Goal: Information Seeking & Learning: Check status

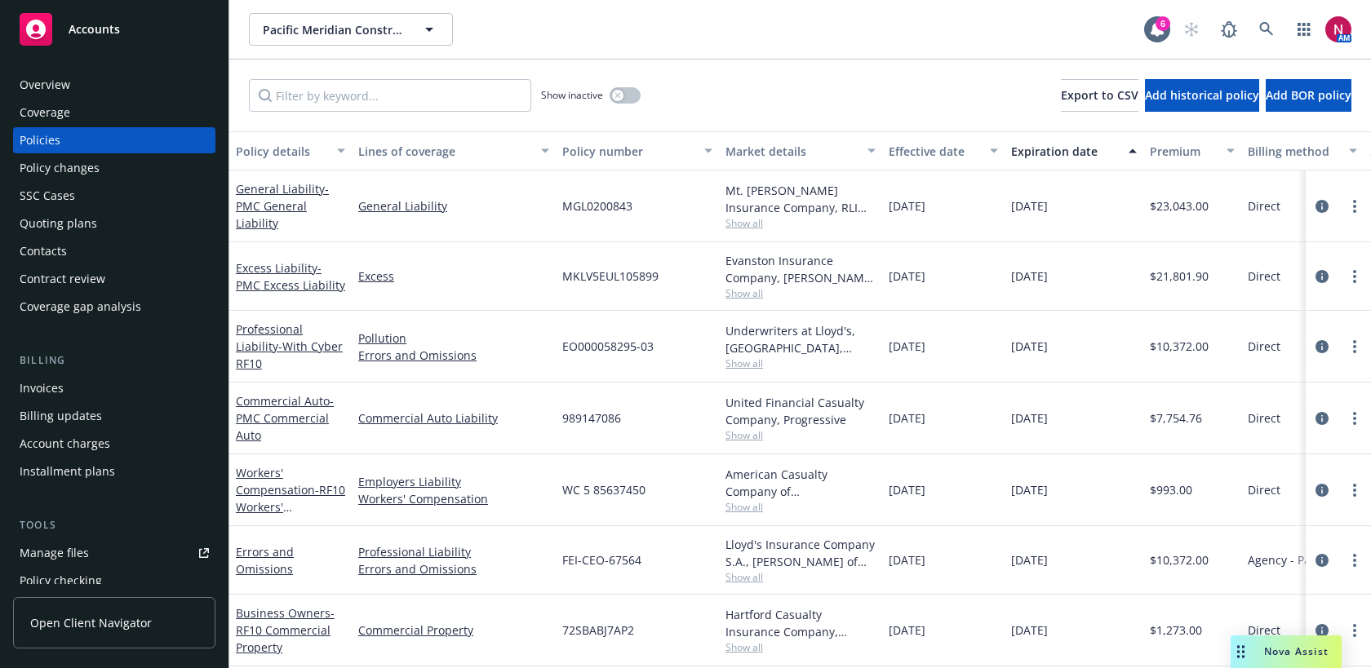
click at [103, 74] on div "Overview" at bounding box center [114, 85] width 189 height 26
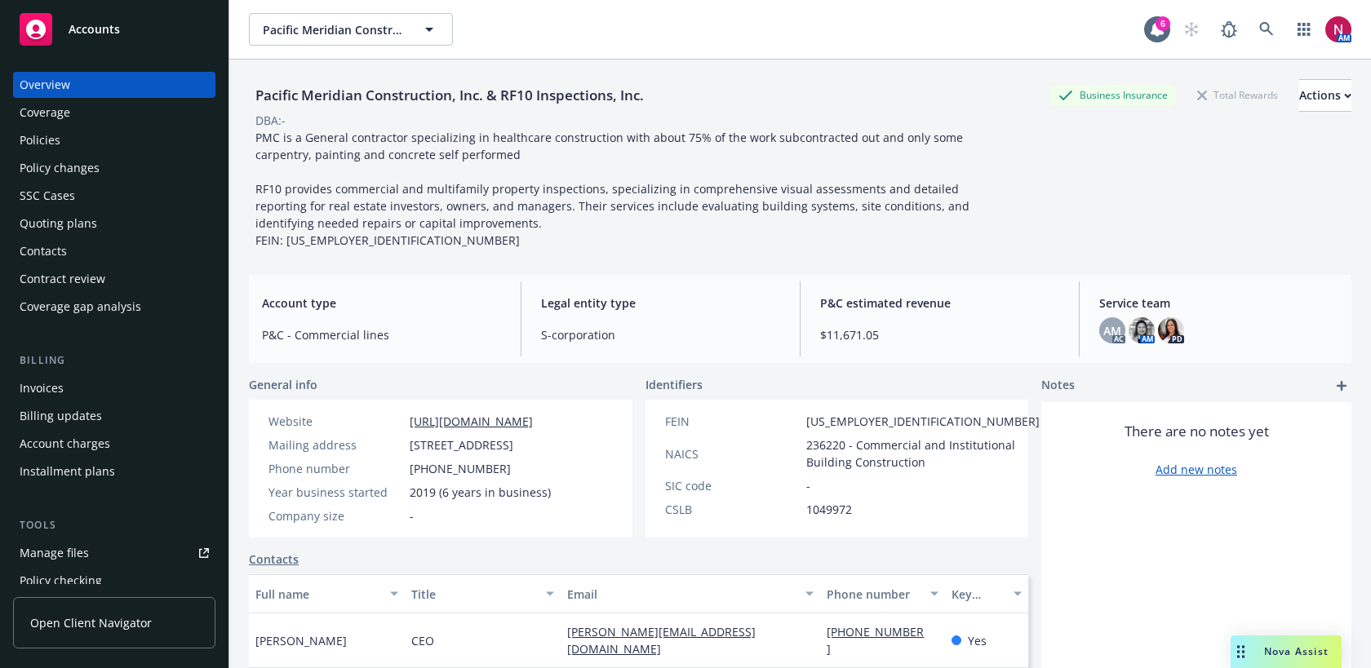
scroll to position [305, 0]
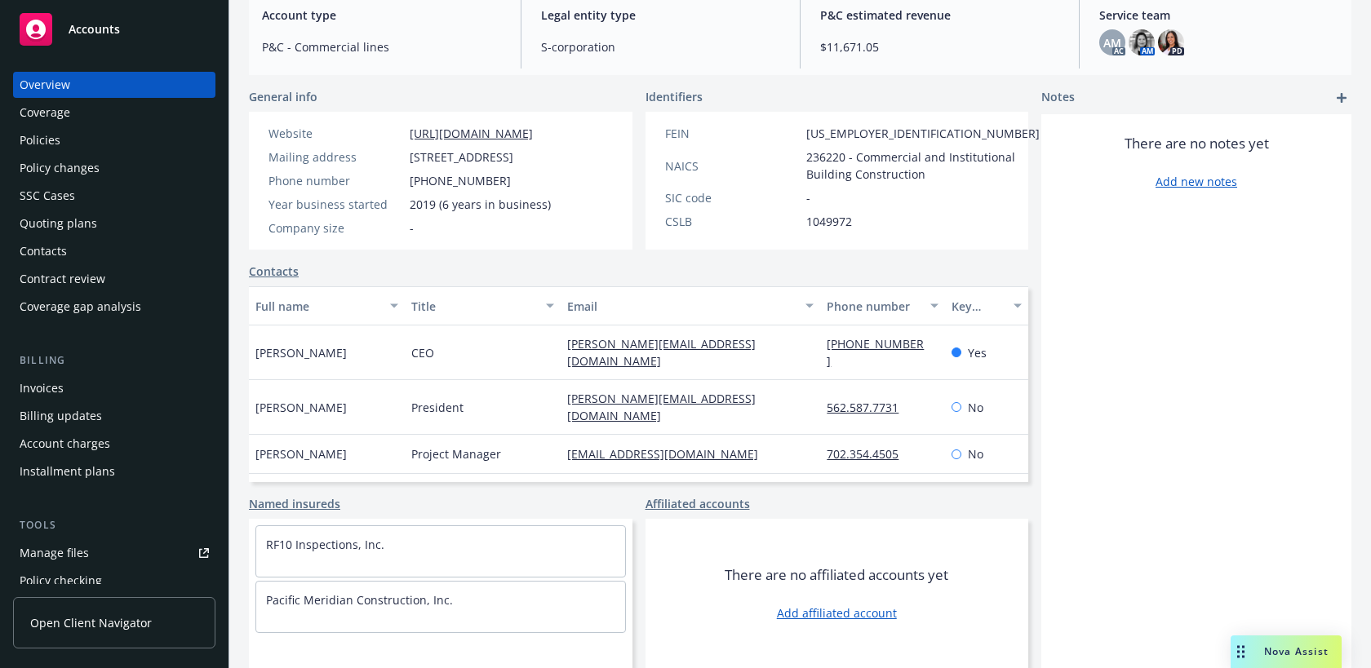
click at [60, 228] on div "Quoting plans" at bounding box center [59, 224] width 78 height 26
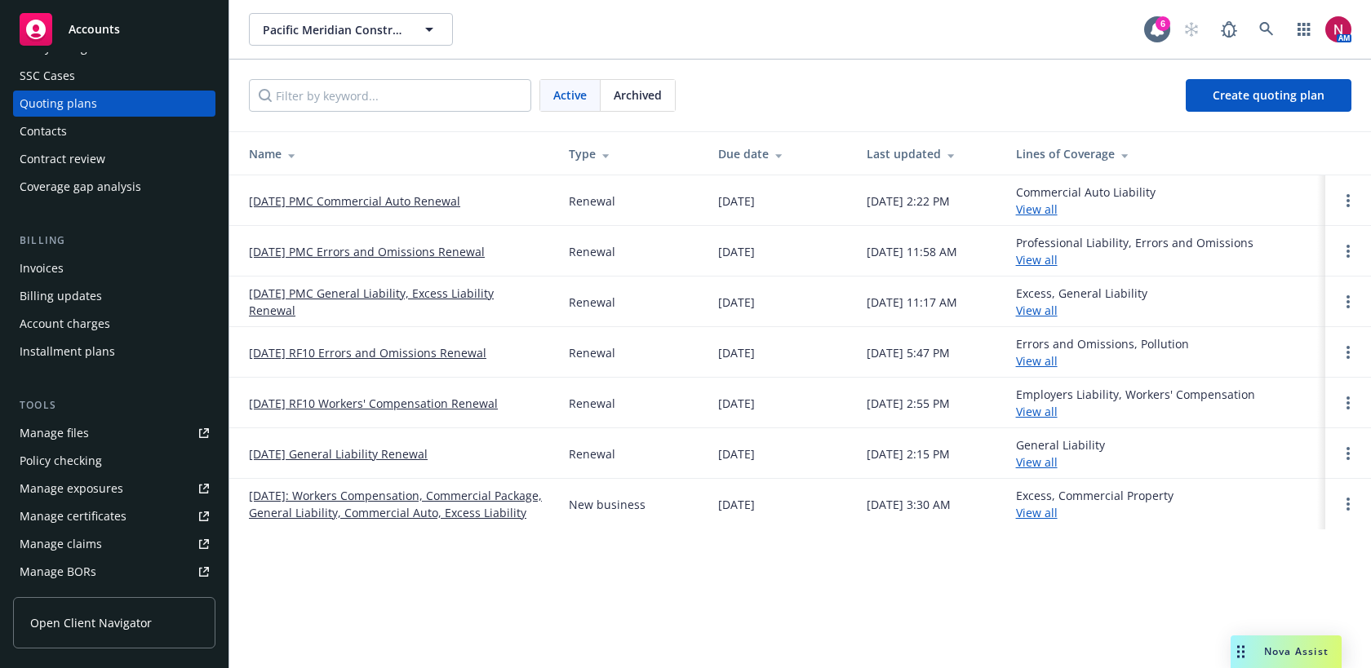
scroll to position [164, 0]
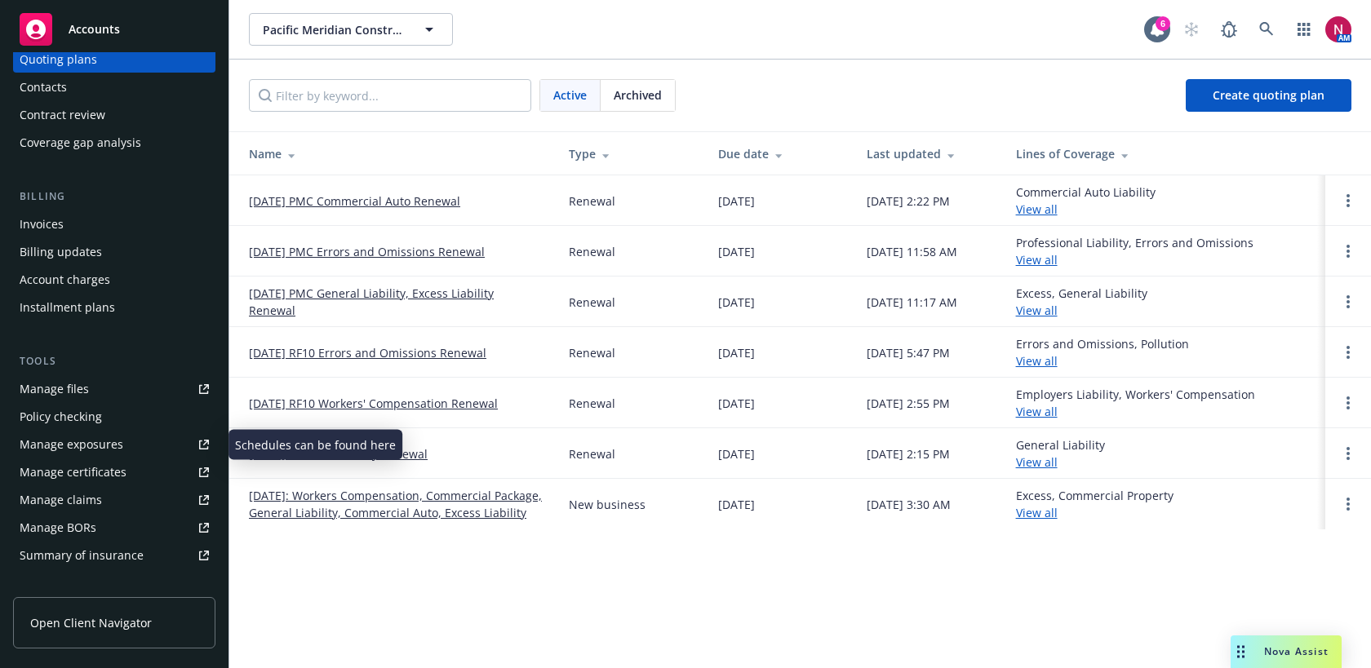
click at [98, 445] on div "Manage exposures" at bounding box center [72, 445] width 104 height 26
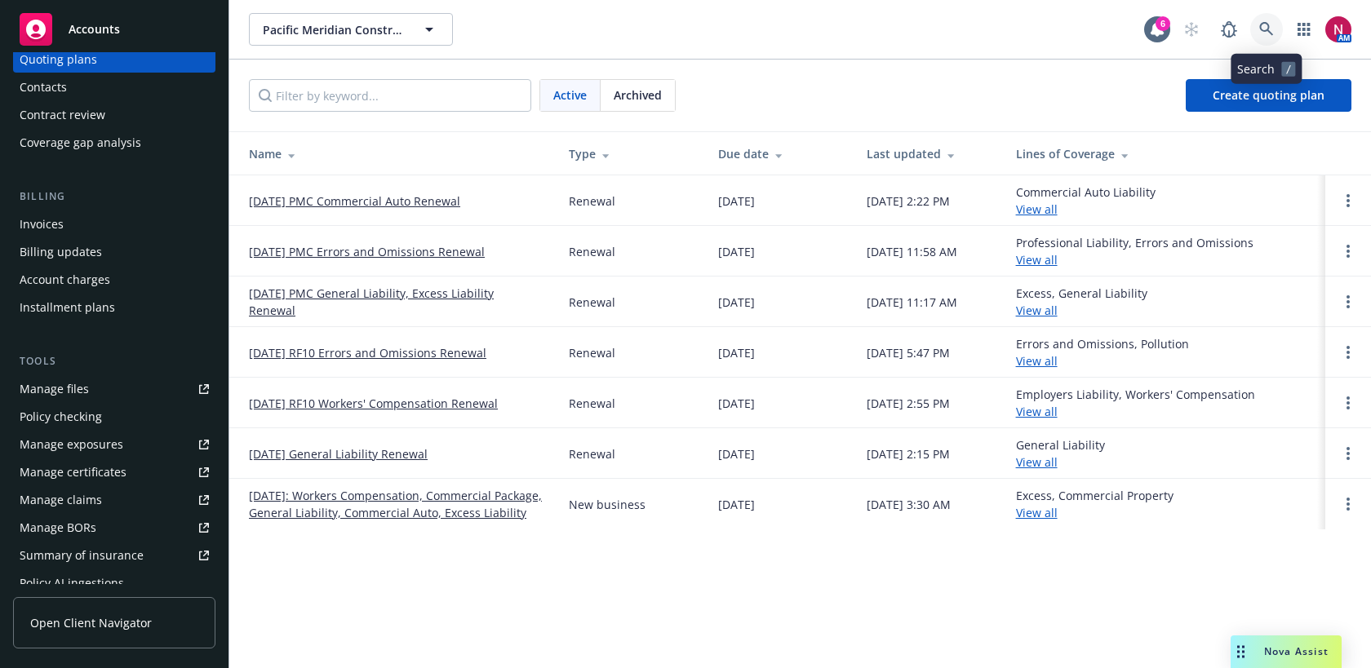
click at [1259, 26] on icon at bounding box center [1266, 29] width 15 height 15
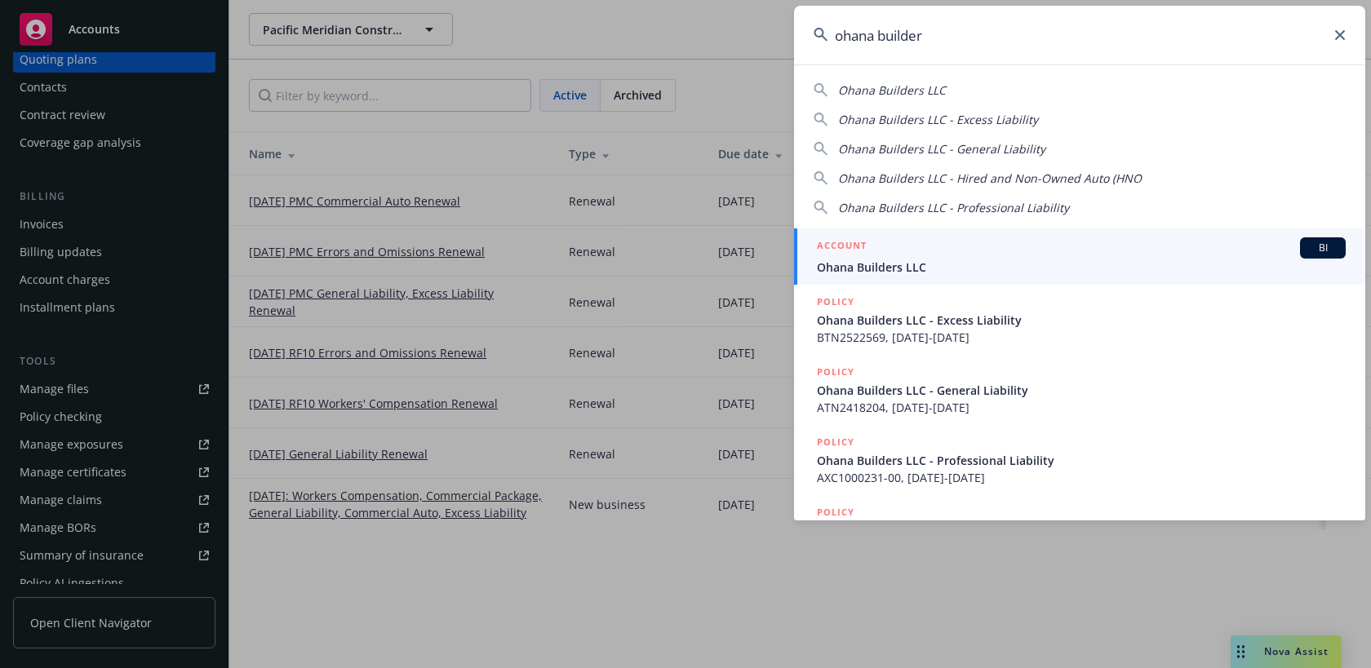
type input "ohana builder"
click at [1072, 270] on span "Ohana Builders LLC" at bounding box center [1081, 267] width 529 height 17
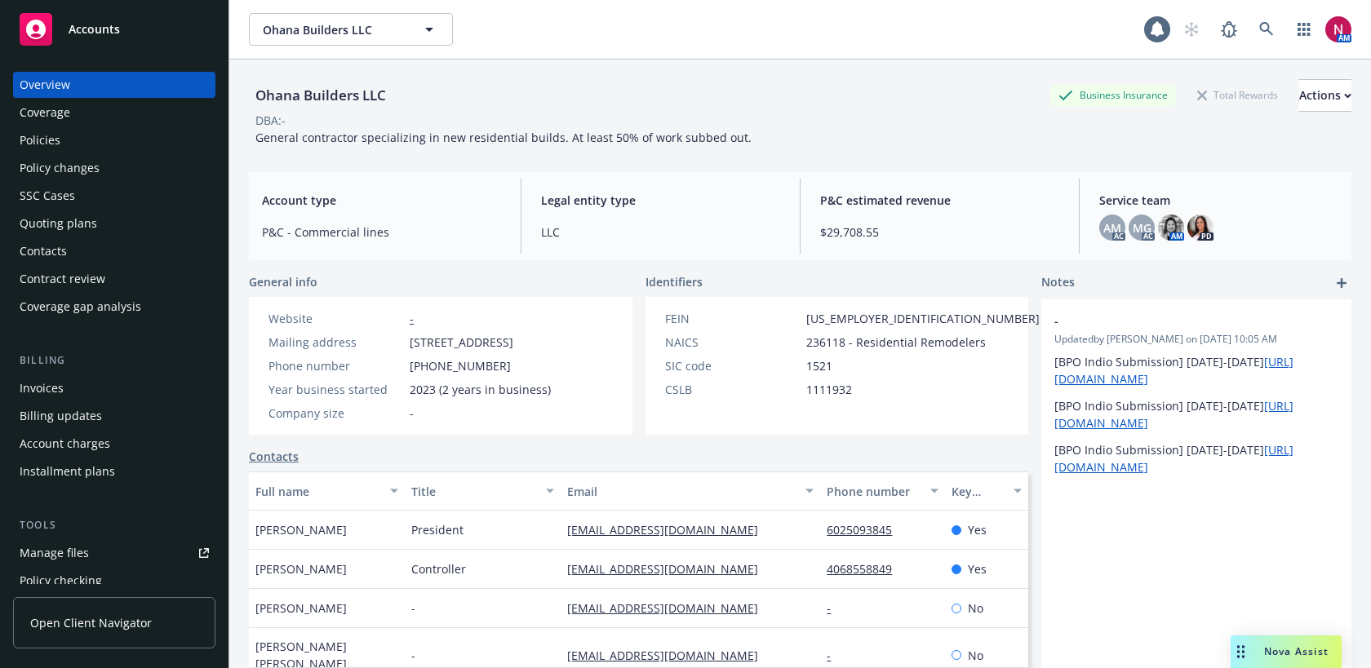
click at [80, 240] on div "Contacts" at bounding box center [114, 251] width 189 height 26
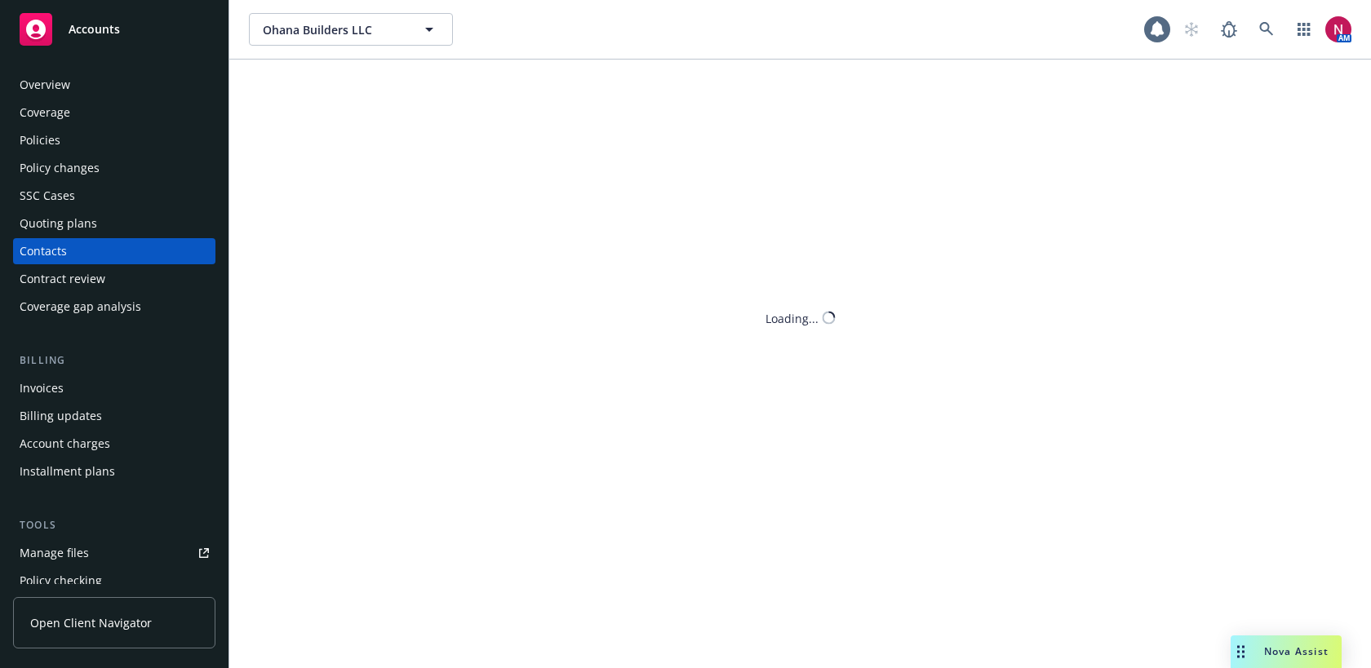
click at [78, 225] on div "Quoting plans" at bounding box center [59, 224] width 78 height 26
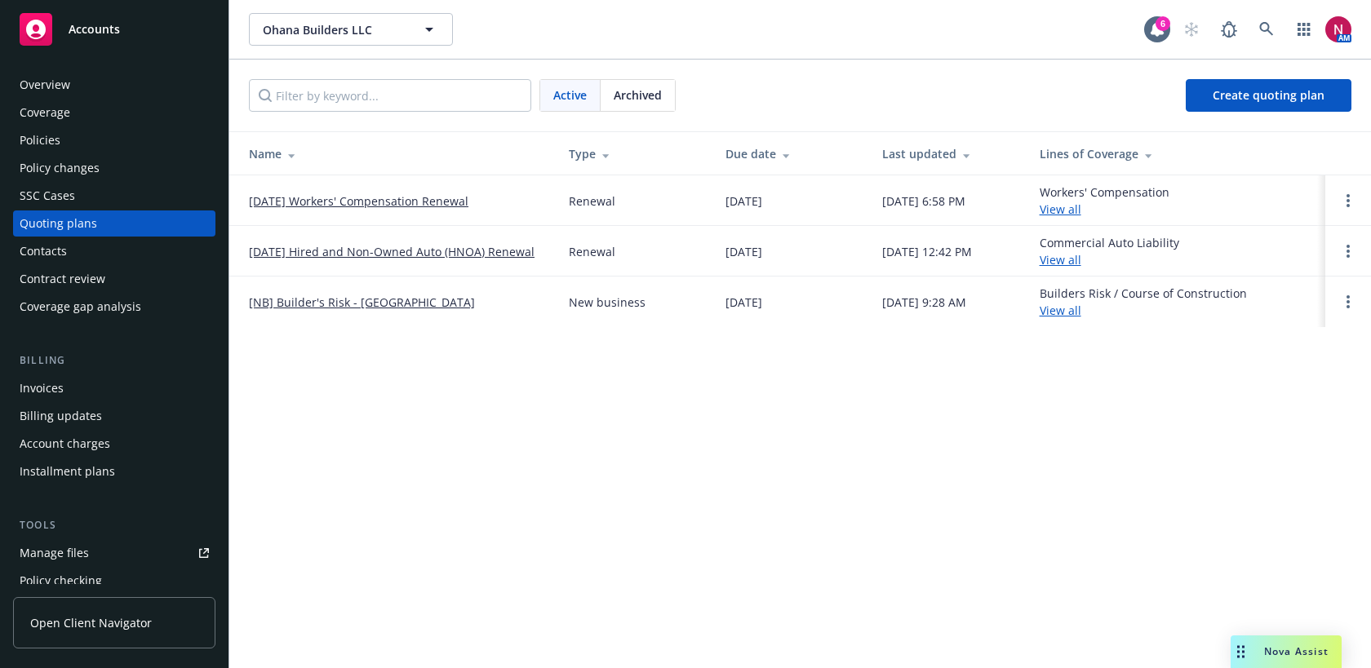
click at [136, 134] on div "Policies" at bounding box center [114, 140] width 189 height 26
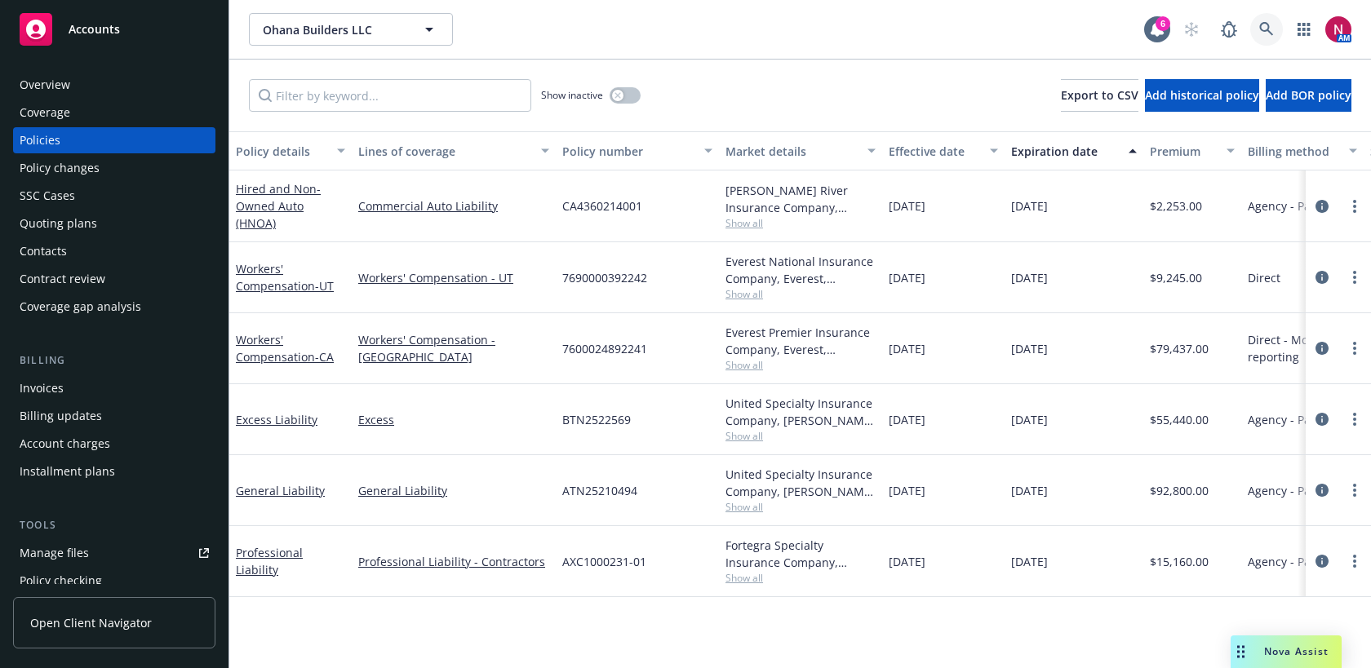
click at [1266, 28] on icon at bounding box center [1266, 29] width 15 height 15
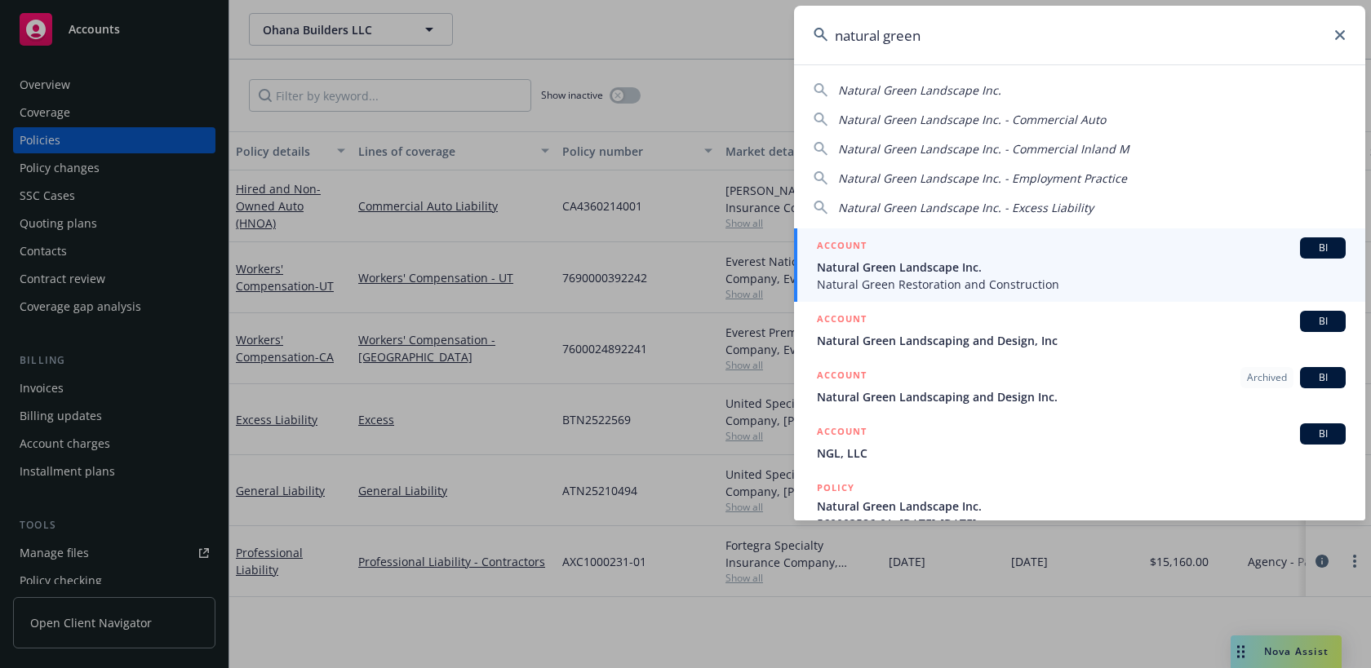
type input "natural green"
click at [983, 254] on div "ACCOUNT BI" at bounding box center [1081, 247] width 529 height 21
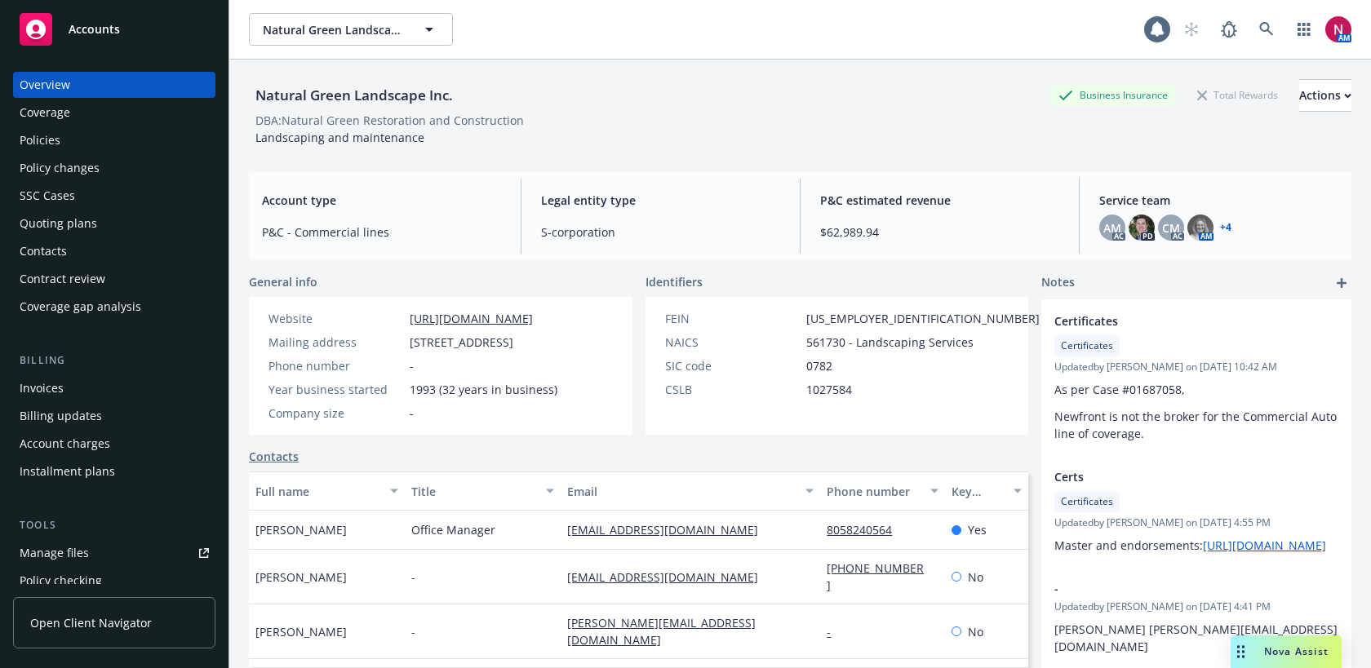
click at [74, 217] on div "Quoting plans" at bounding box center [59, 224] width 78 height 26
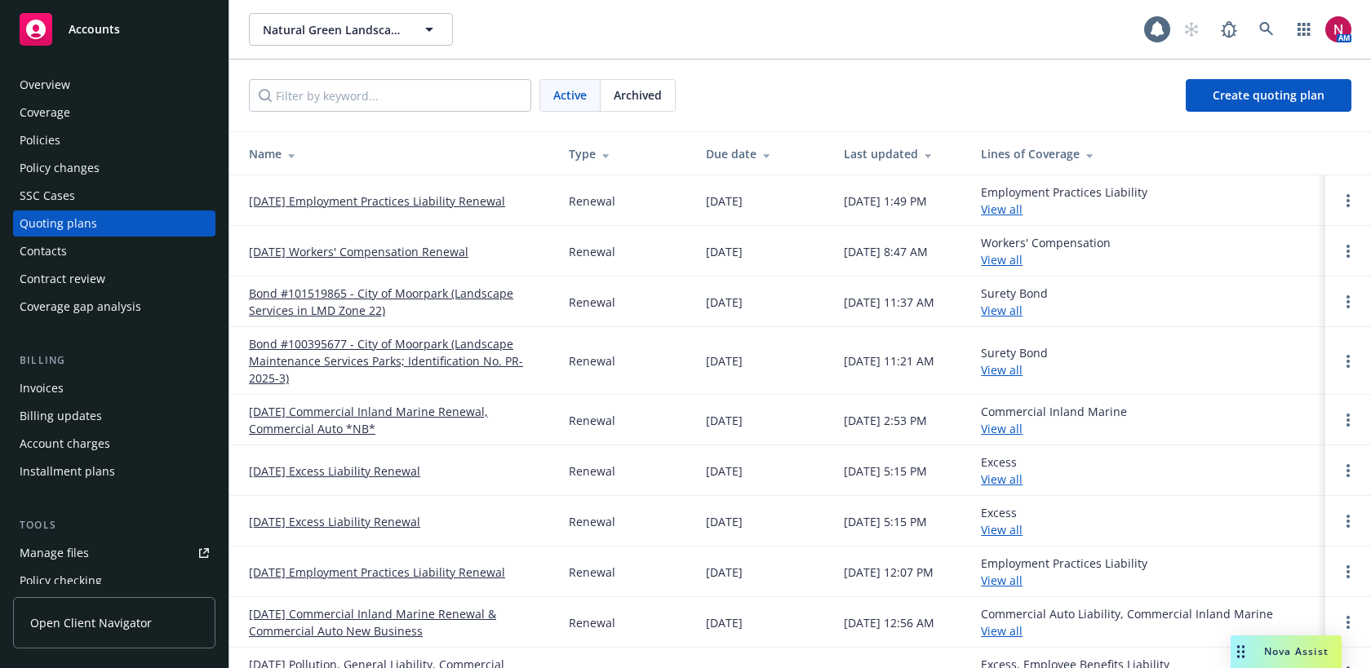
click at [362, 253] on link "11/05/25 Workers' Compensation Renewal" at bounding box center [359, 251] width 220 height 17
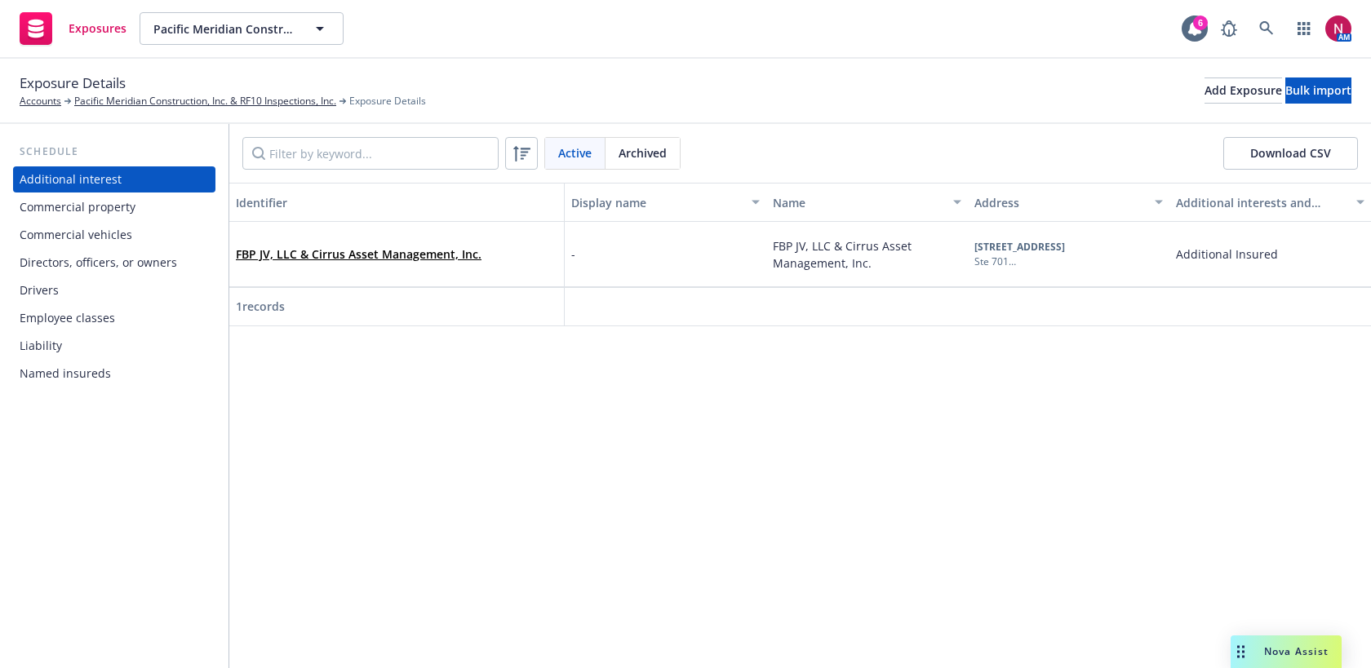
click at [83, 225] on div "Commercial vehicles" at bounding box center [76, 235] width 113 height 26
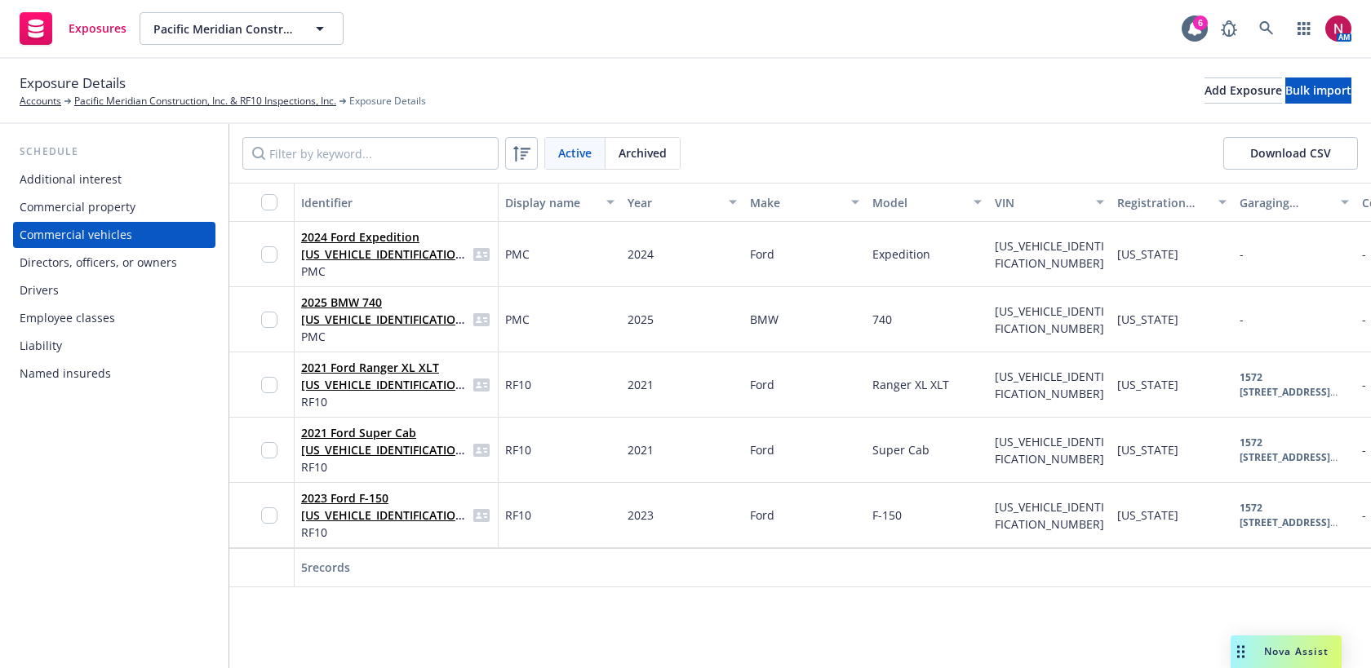
click at [86, 294] on div "Drivers" at bounding box center [114, 290] width 189 height 26
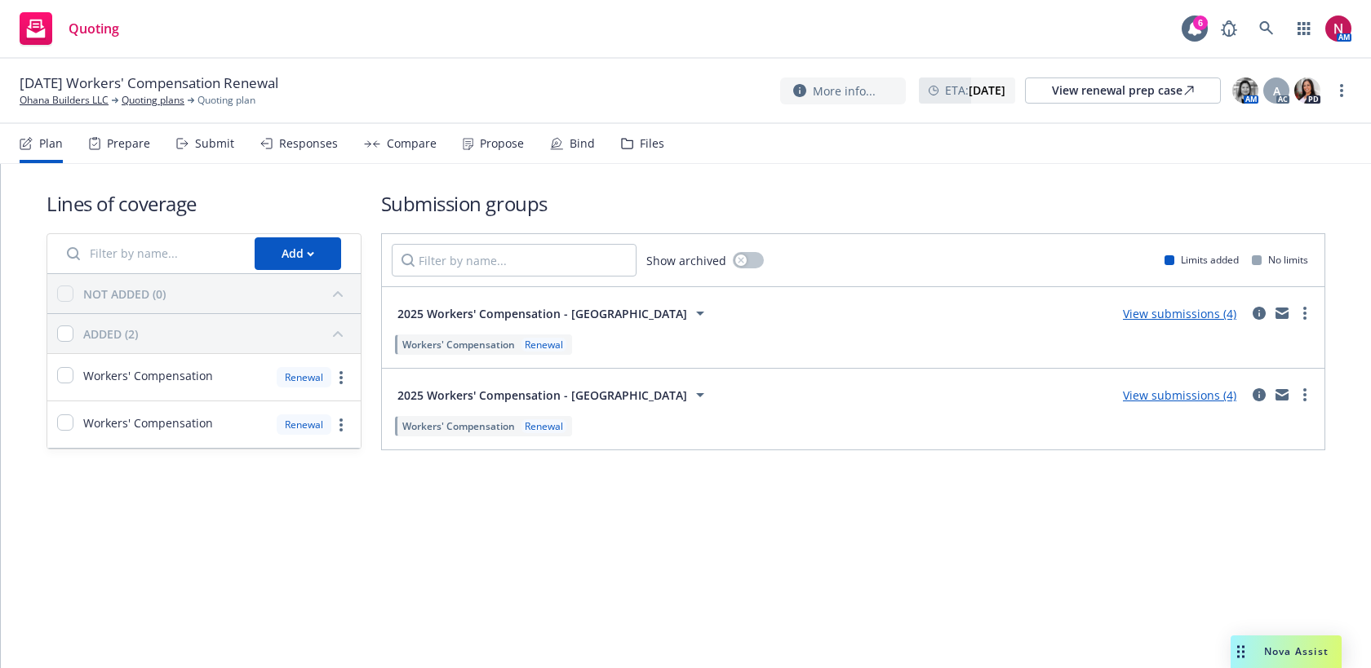
click at [128, 146] on div "Prepare" at bounding box center [128, 143] width 43 height 13
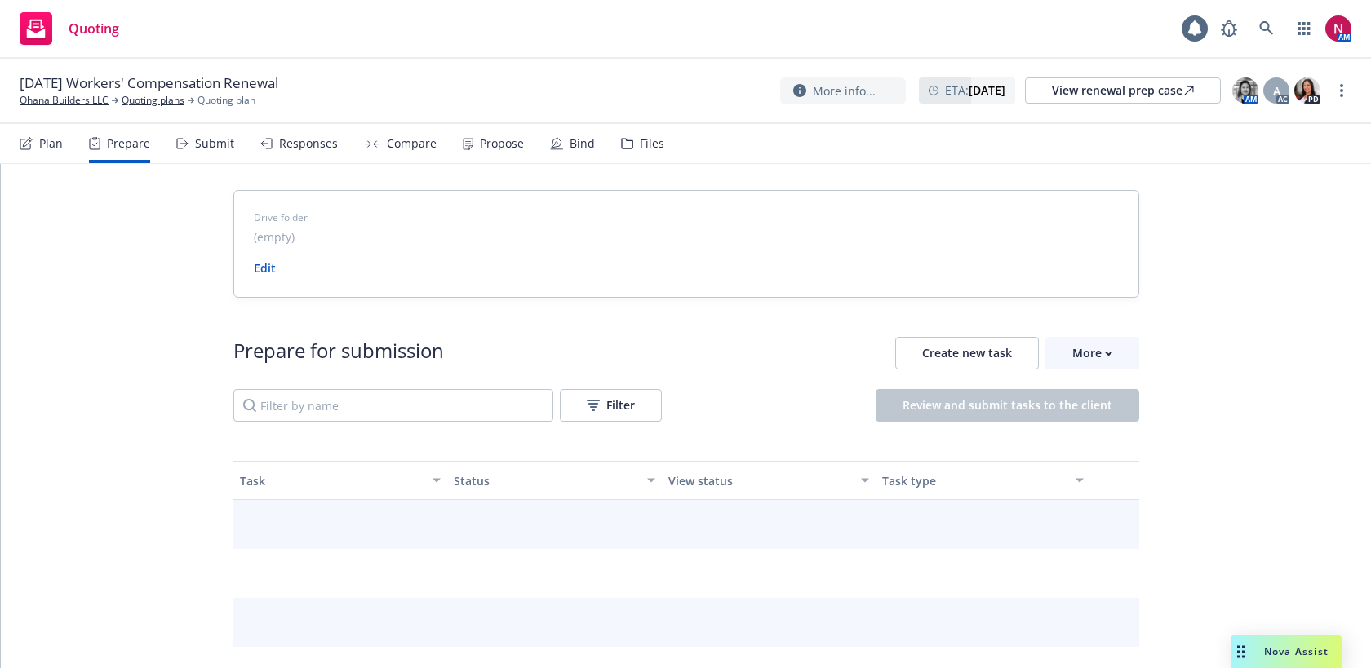
click at [208, 148] on div "Submit" at bounding box center [214, 143] width 39 height 13
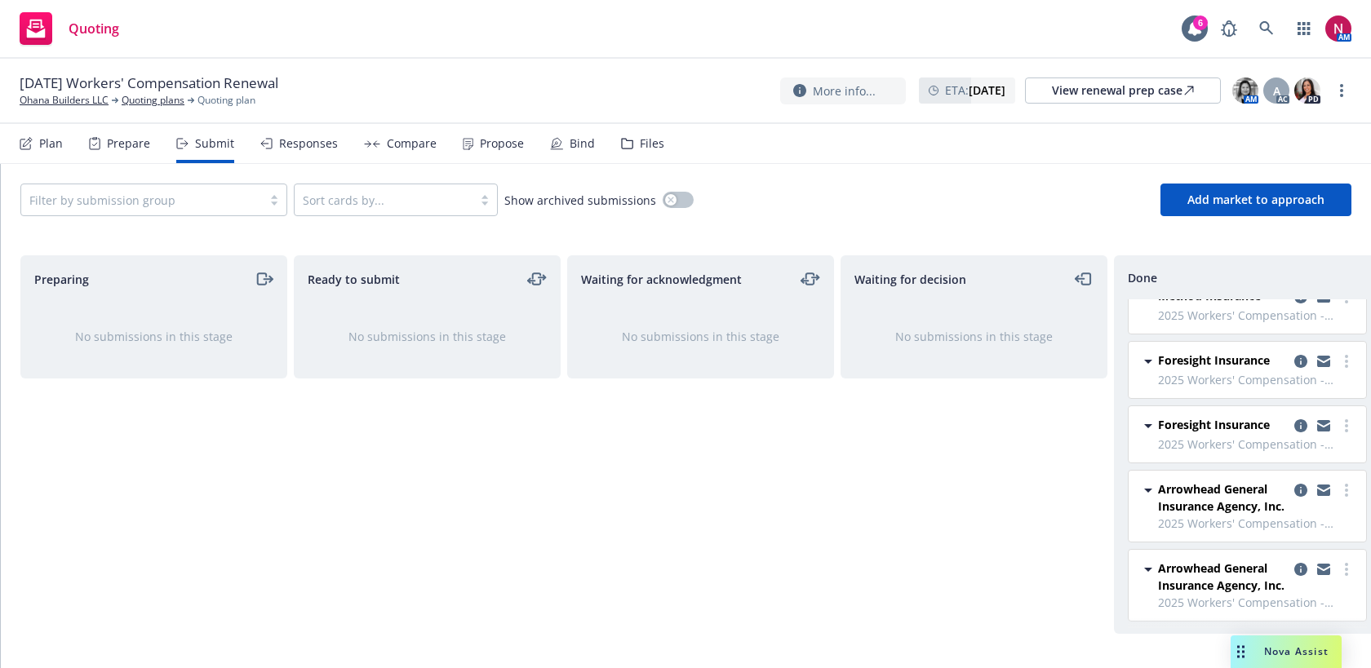
scroll to position [247, 0]
click at [283, 146] on div "Responses" at bounding box center [308, 143] width 59 height 13
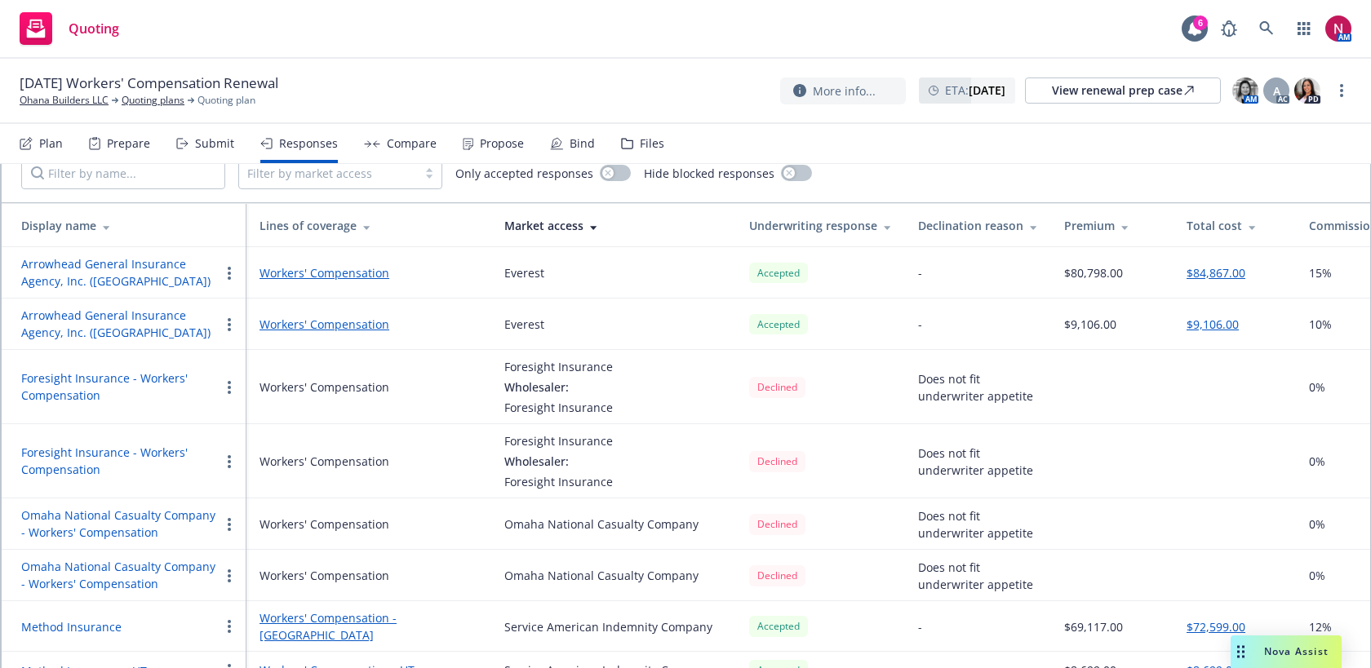
scroll to position [105, 0]
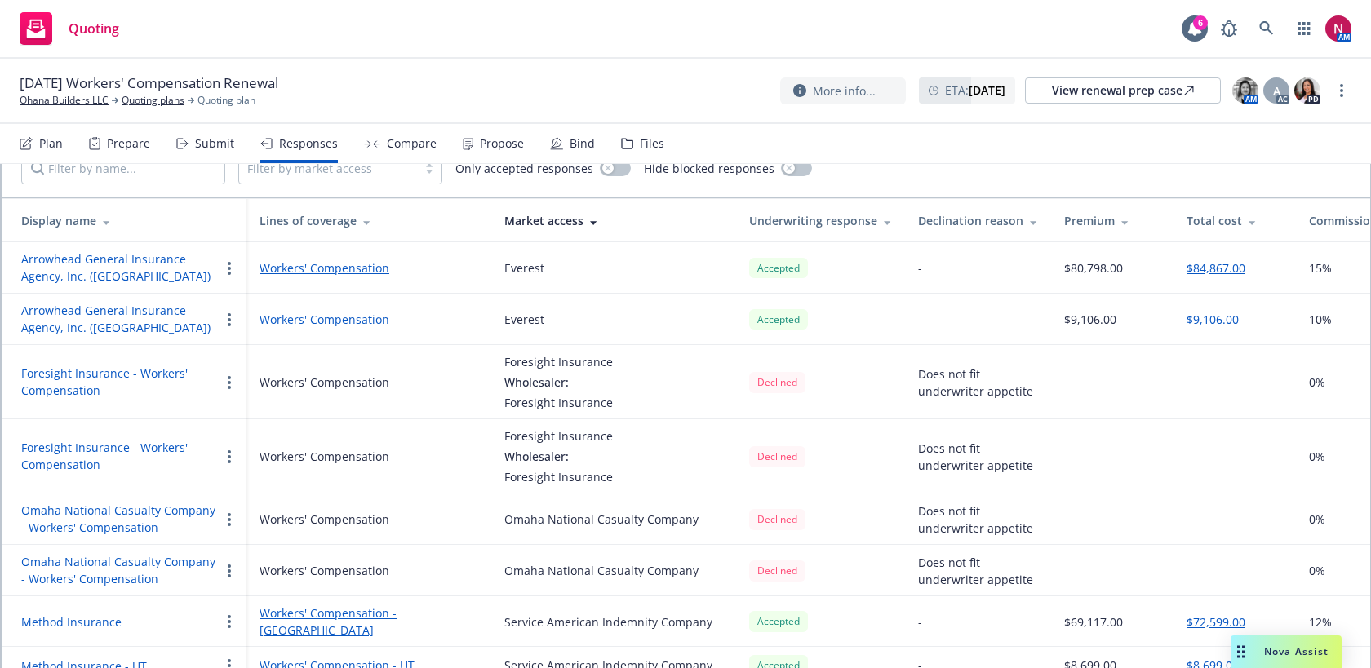
click at [140, 508] on button "Omaha National Casualty Company - Workers' Compensation" at bounding box center [120, 519] width 198 height 34
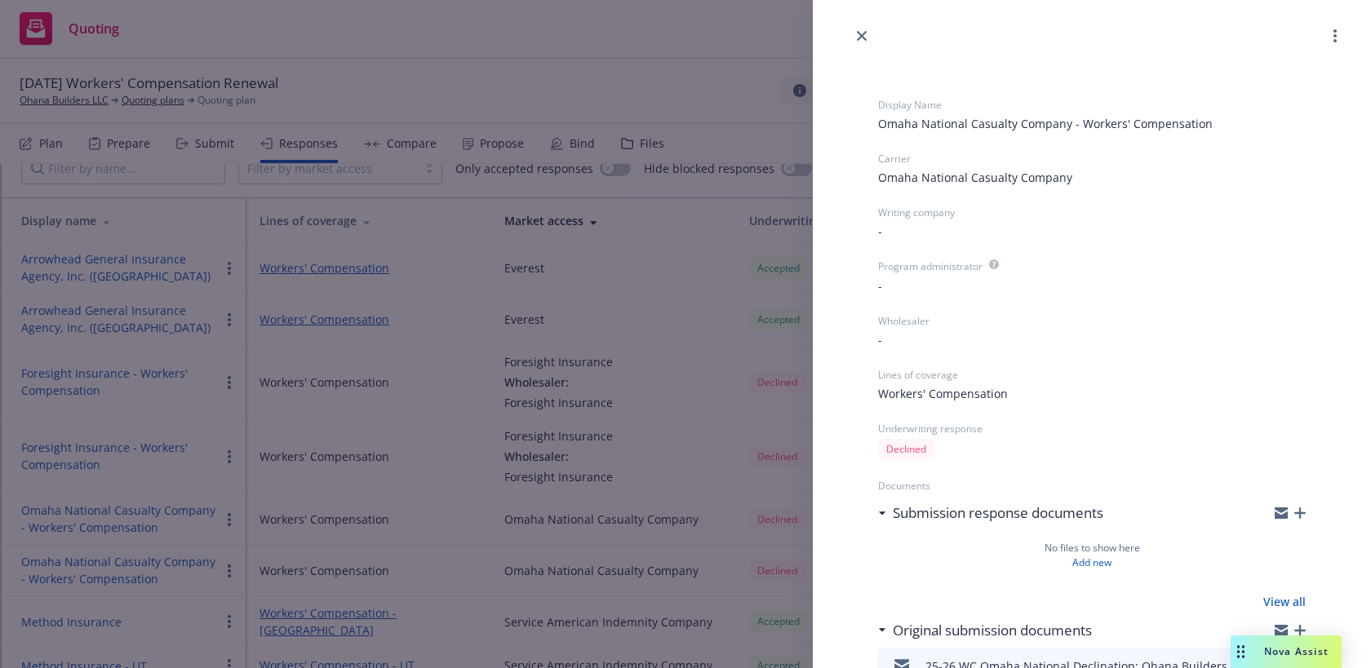
scroll to position [153, 0]
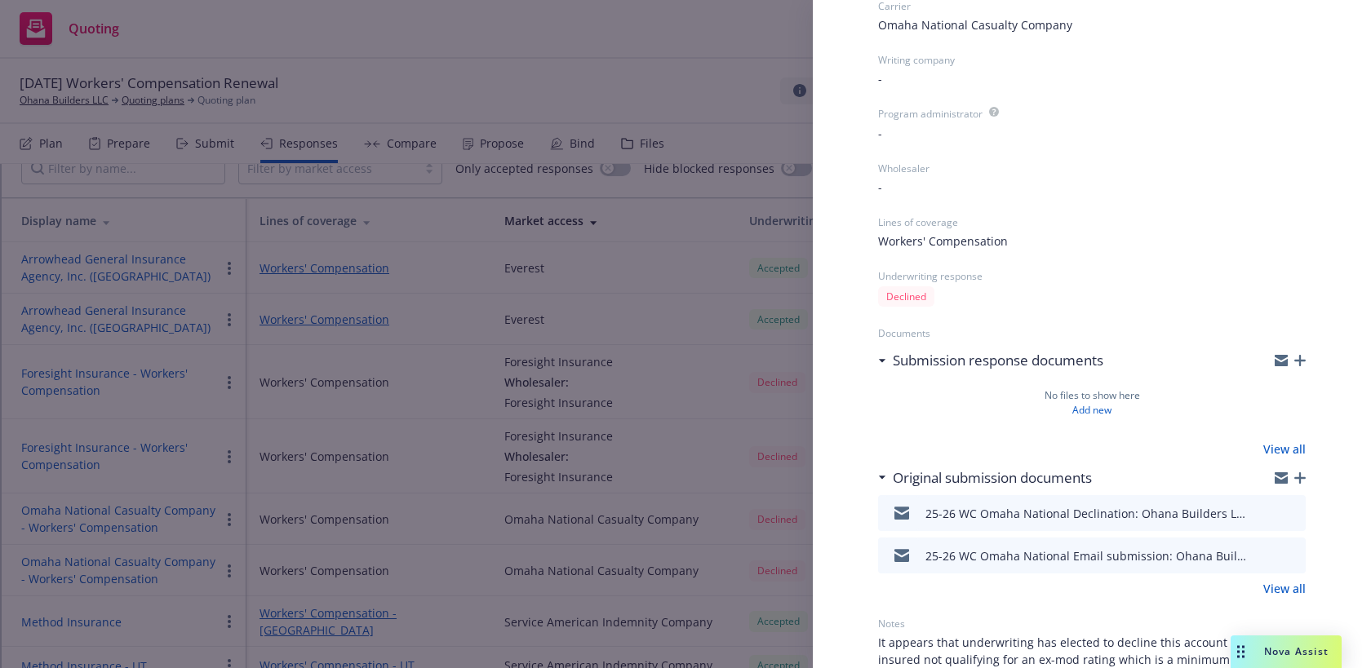
click at [1285, 513] on icon "preview file" at bounding box center [1290, 512] width 15 height 11
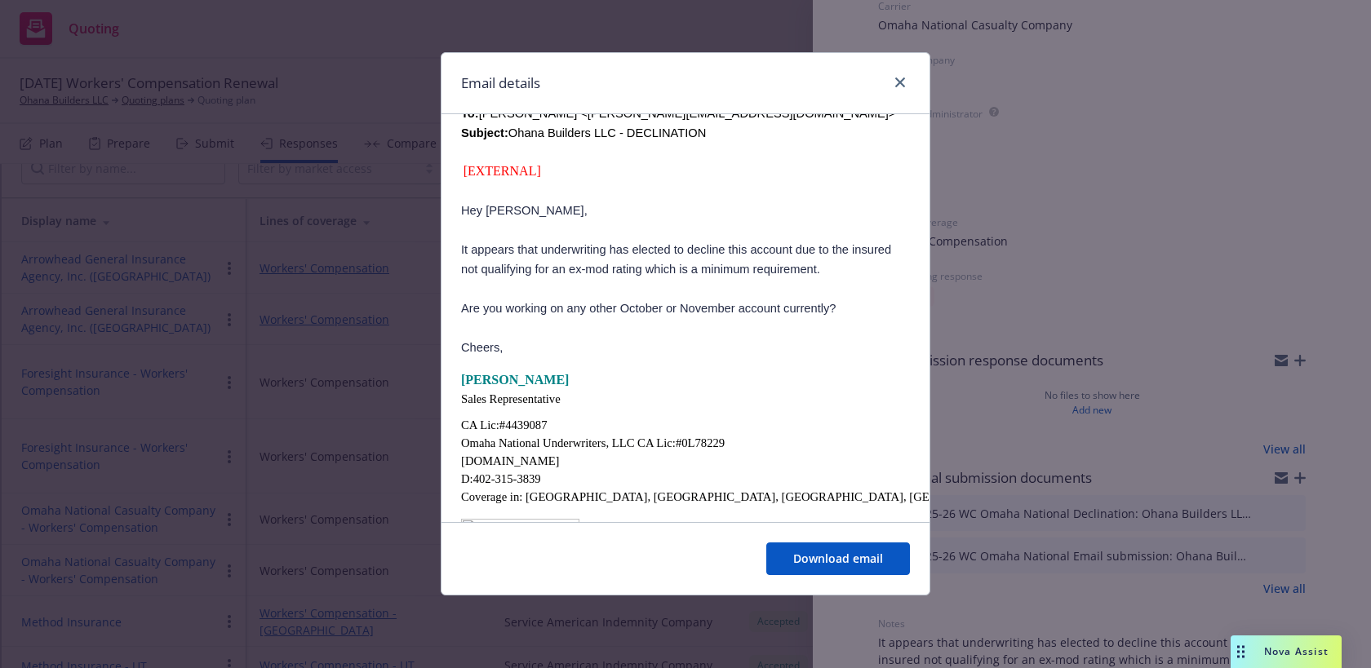
scroll to position [607, 0]
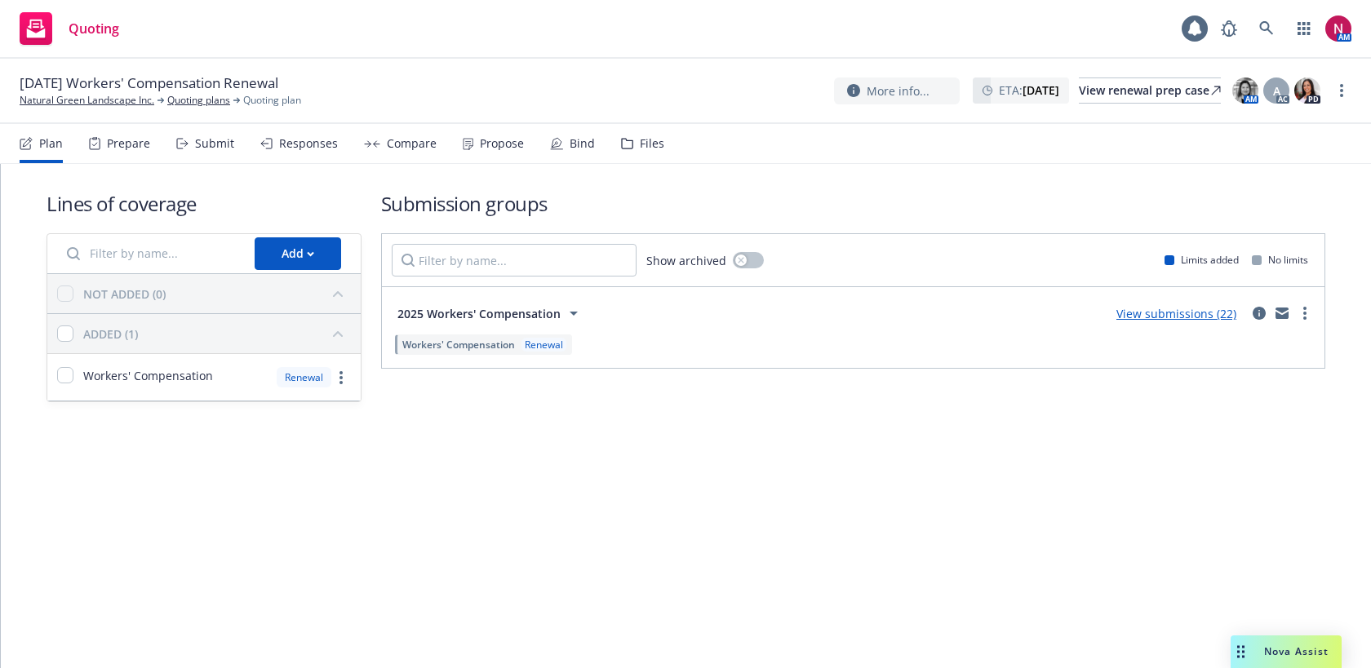
click at [219, 151] on div "Submit" at bounding box center [205, 143] width 58 height 39
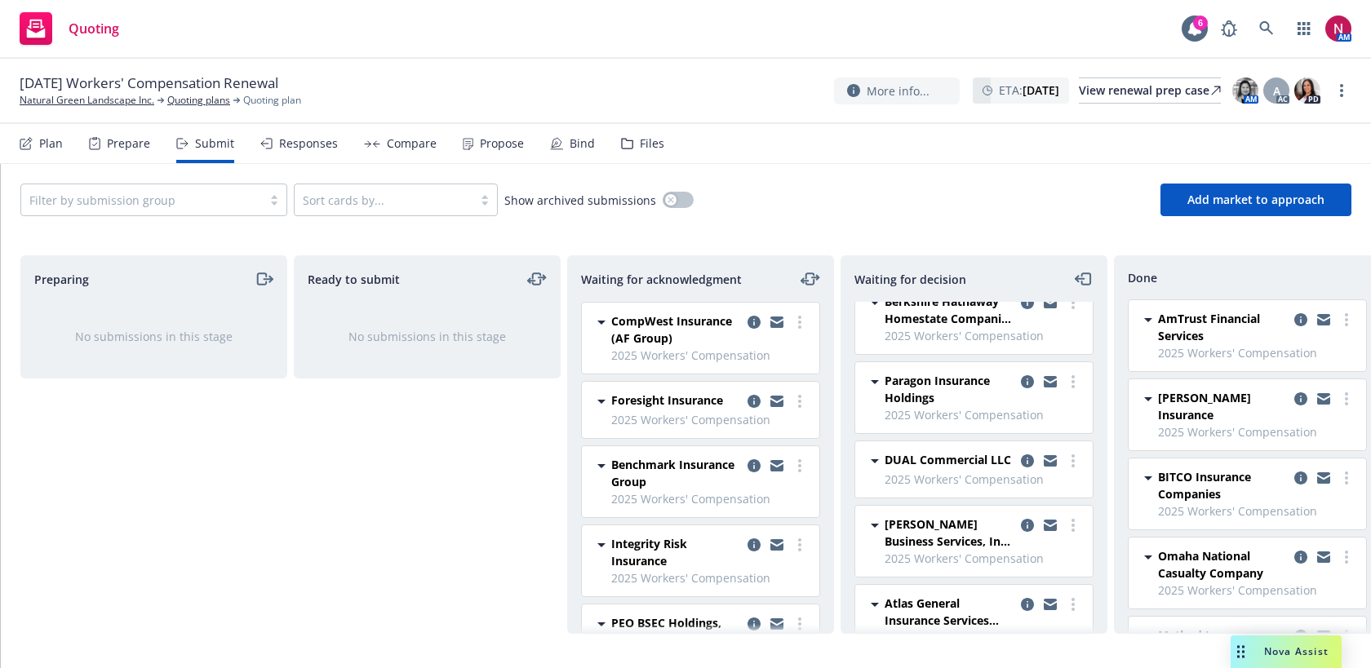
scroll to position [452, 0]
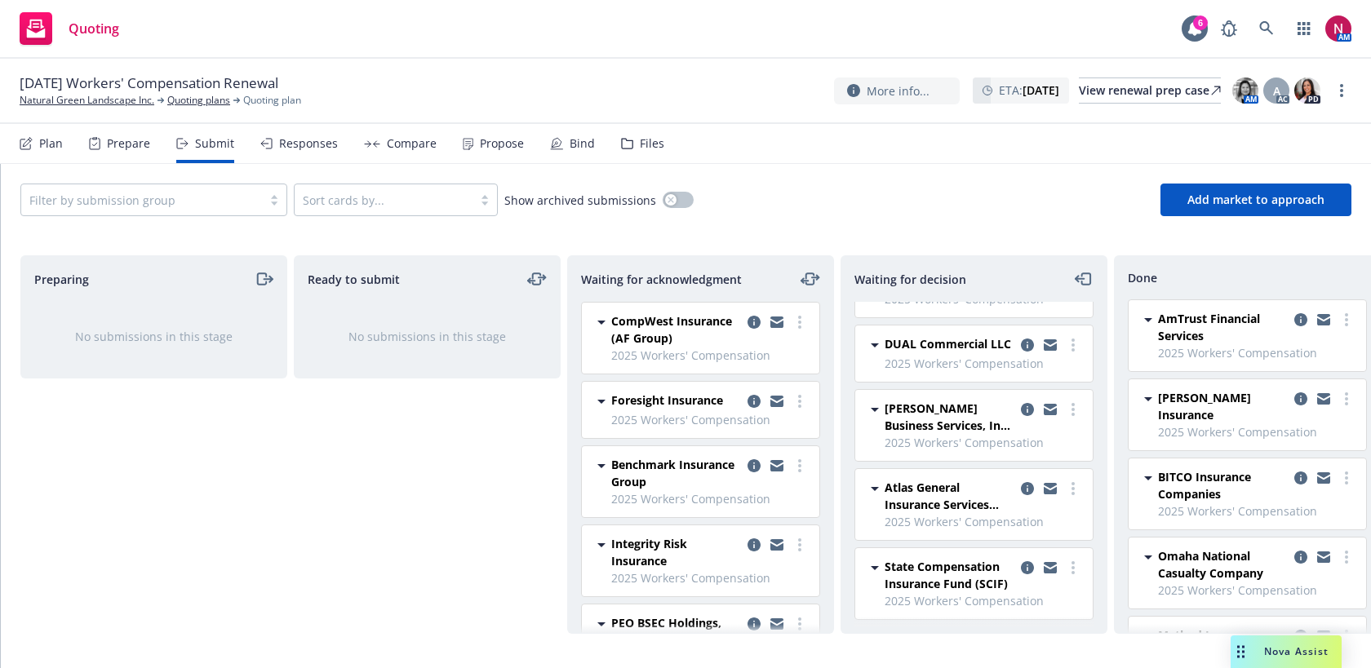
click at [290, 141] on div "Responses" at bounding box center [308, 143] width 59 height 13
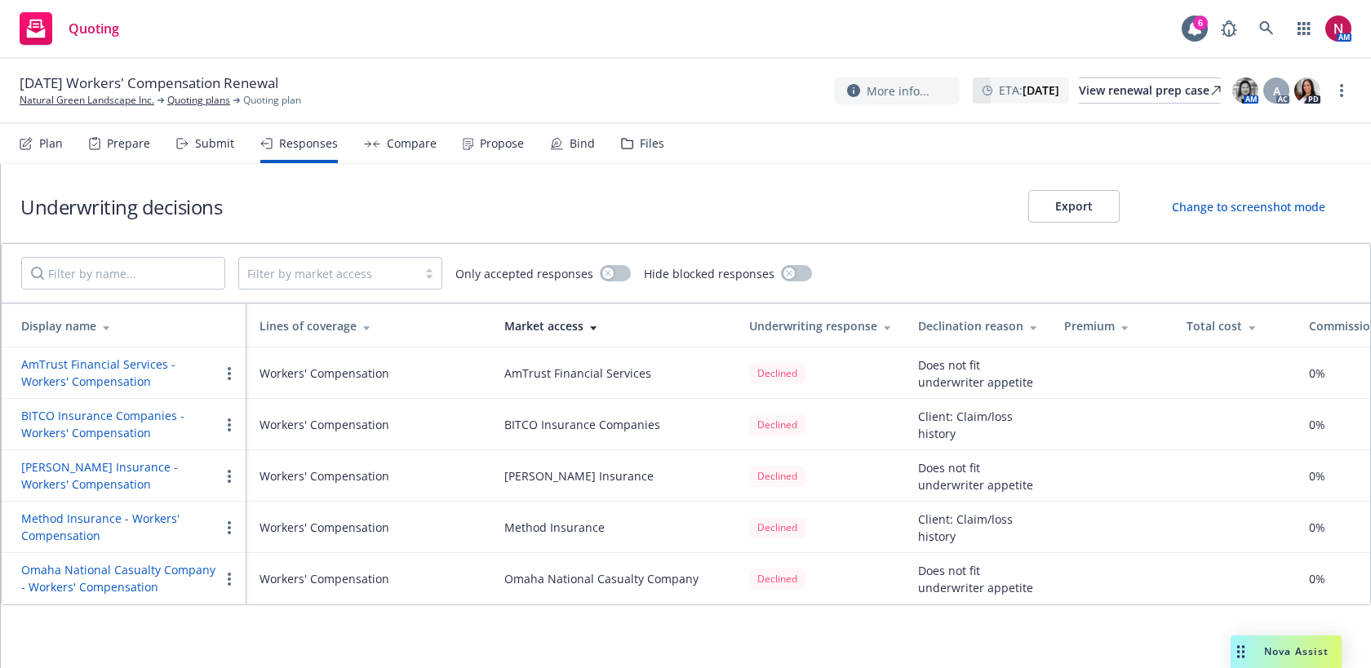
click at [140, 572] on button "Omaha National Casualty Company - Workers' Compensation" at bounding box center [120, 578] width 198 height 34
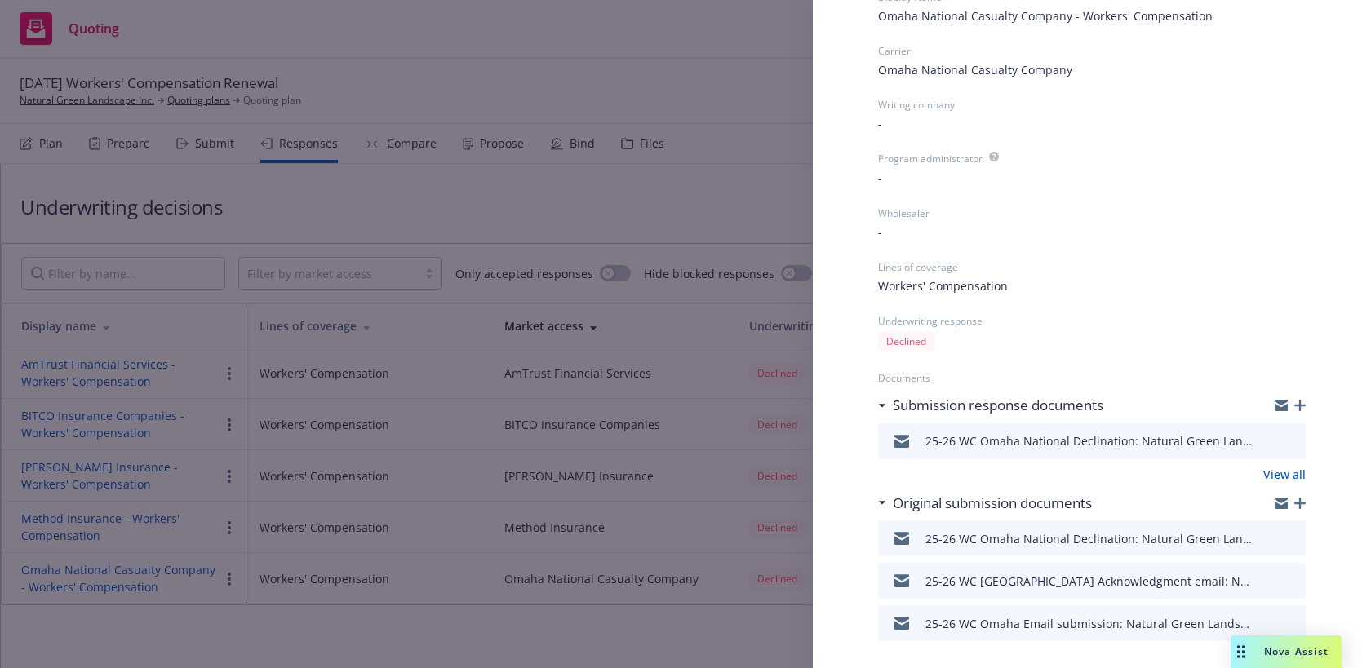
scroll to position [210, 0]
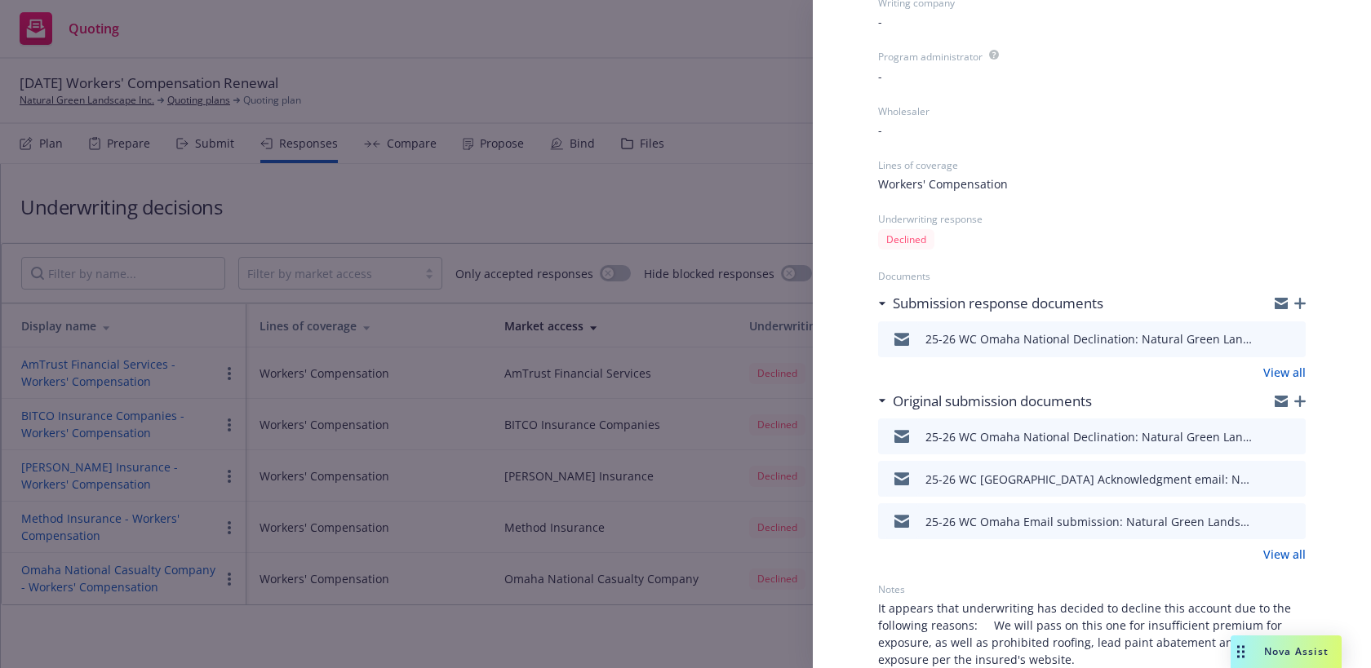
click at [439, 60] on div "Display Name Omaha National Casualty Company - Workers' Compensation Carrier Om…" at bounding box center [685, 334] width 1371 height 668
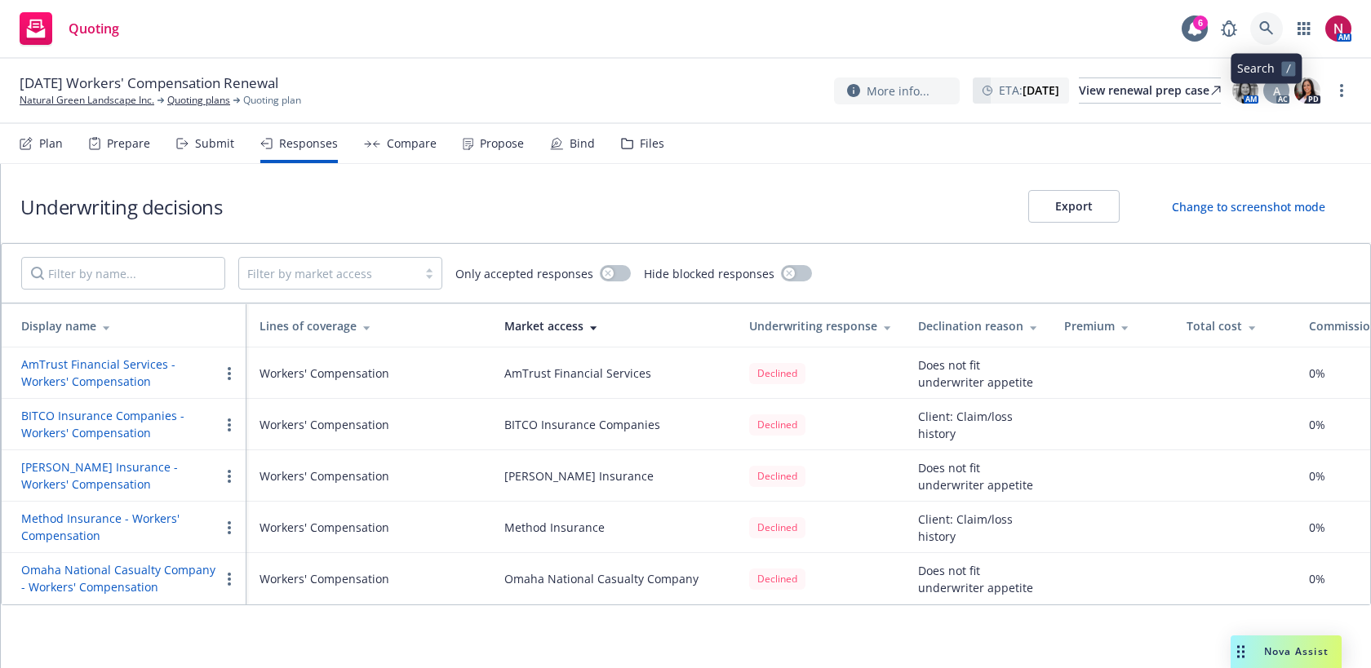
click at [1263, 30] on icon at bounding box center [1266, 28] width 14 height 14
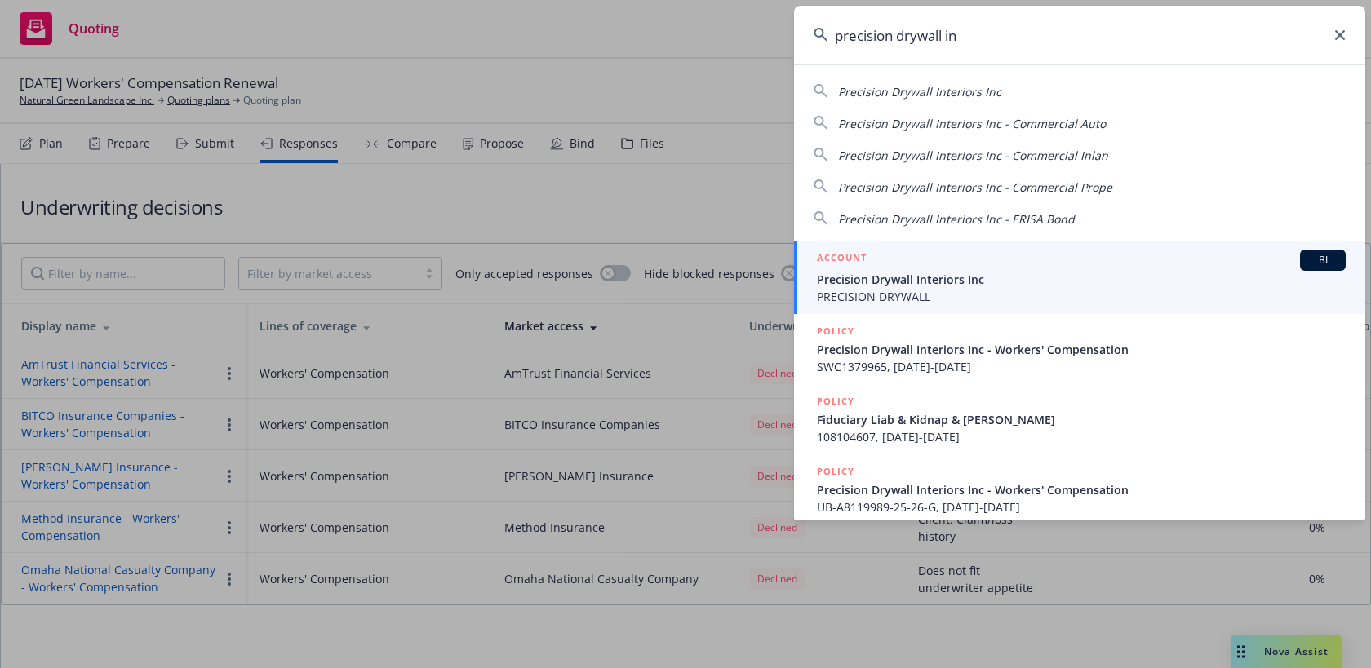
type input "precision drywall in"
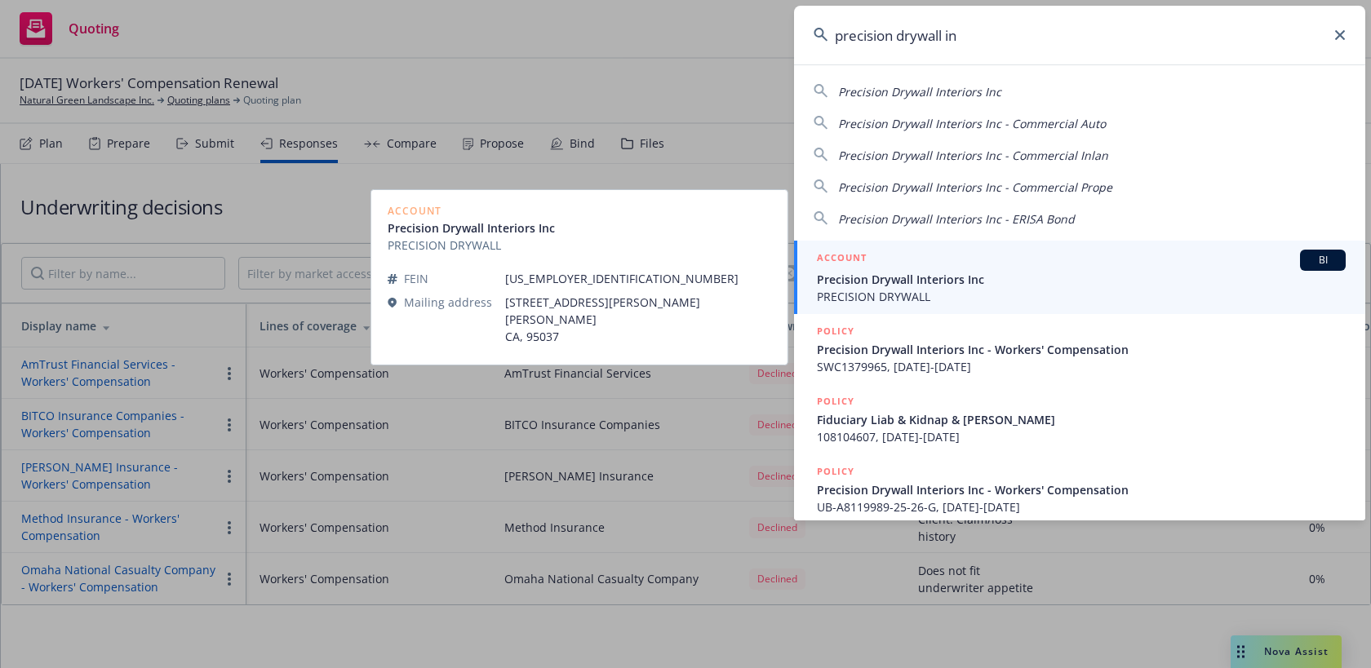
click at [1070, 273] on span "Precision Drywall Interiors Inc" at bounding box center [1081, 279] width 529 height 17
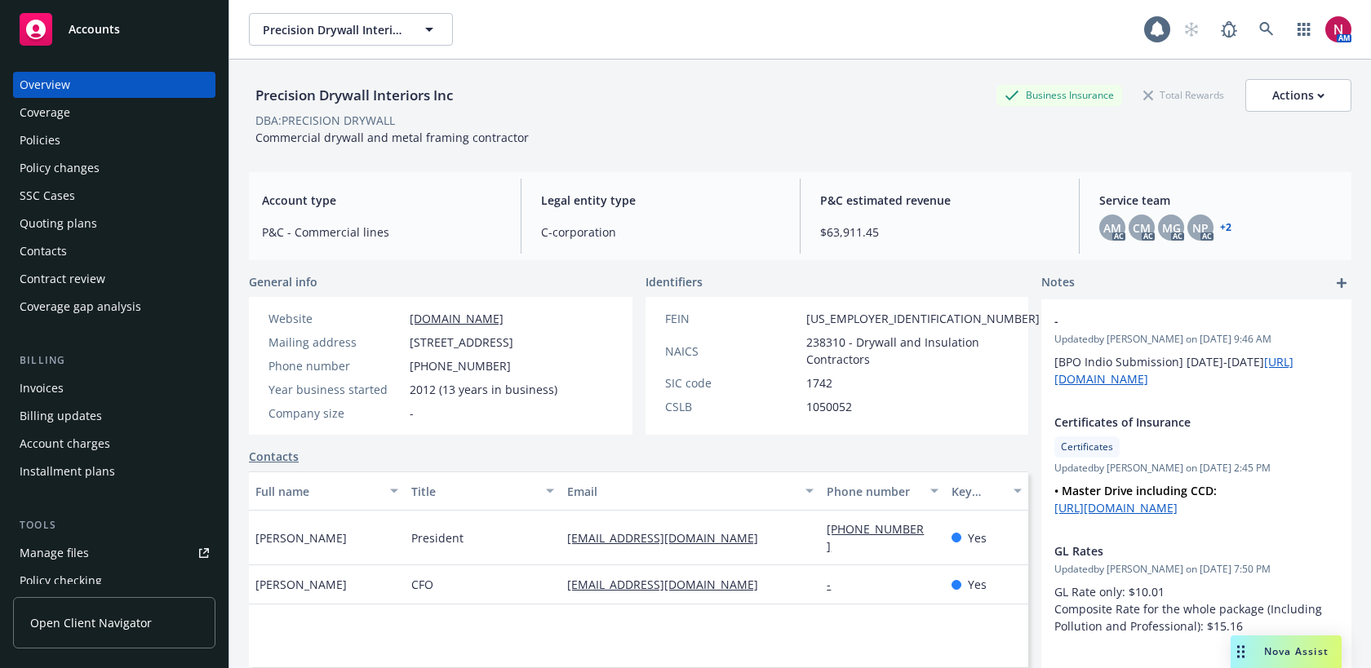
click at [73, 224] on div "Quoting plans" at bounding box center [59, 224] width 78 height 26
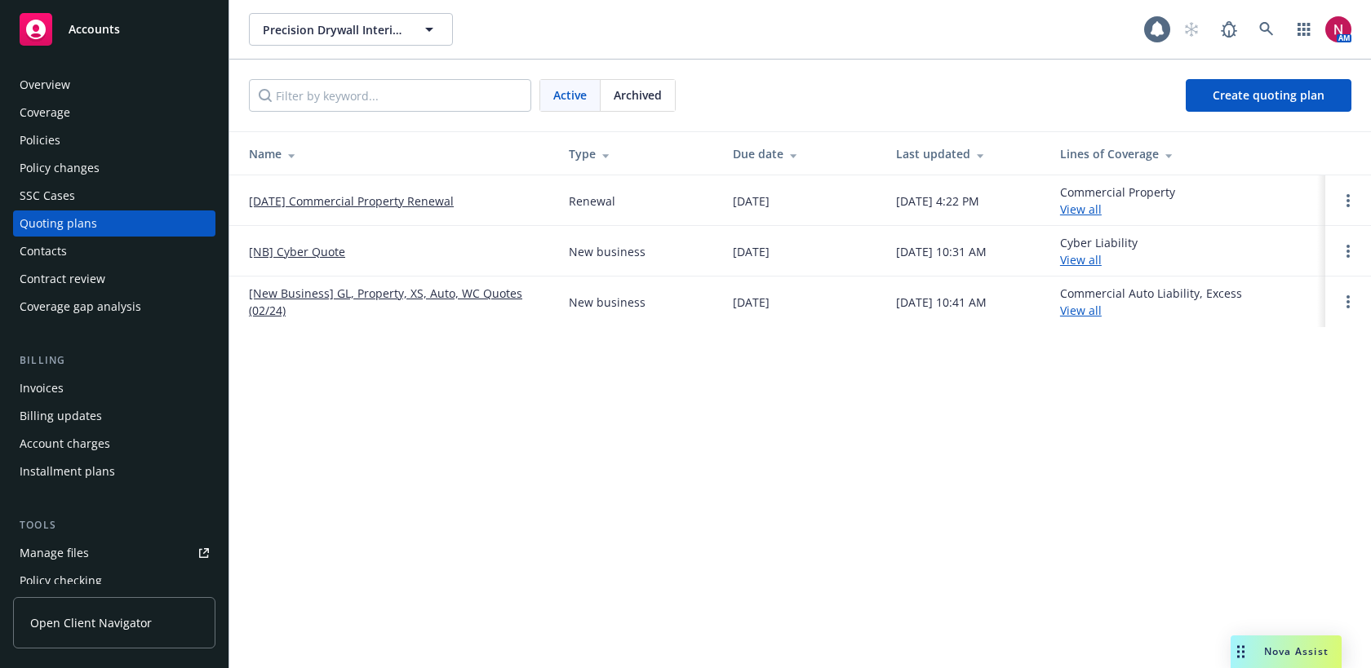
click at [376, 200] on link "10/28/25 Commercial Property Renewal" at bounding box center [351, 201] width 205 height 17
click at [411, 289] on link "[New Business] GL, Property, XS, Auto, WC Quotes (02/24)" at bounding box center [396, 302] width 294 height 34
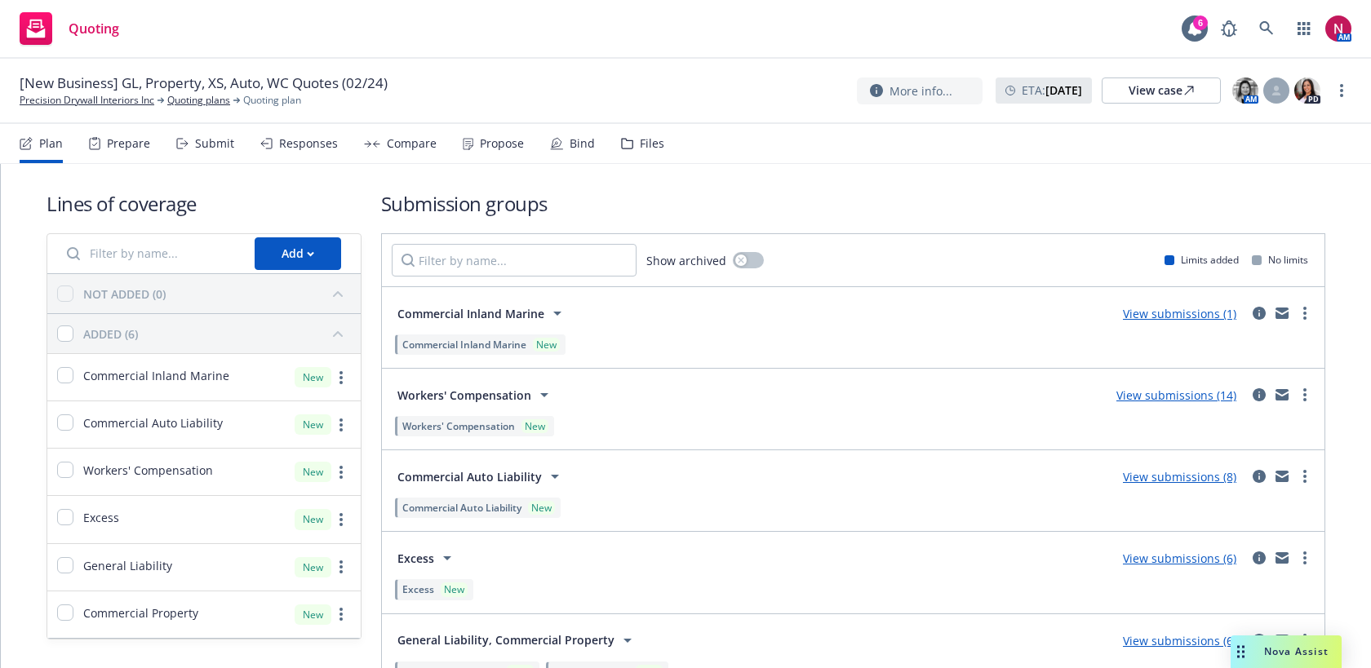
scroll to position [20, 0]
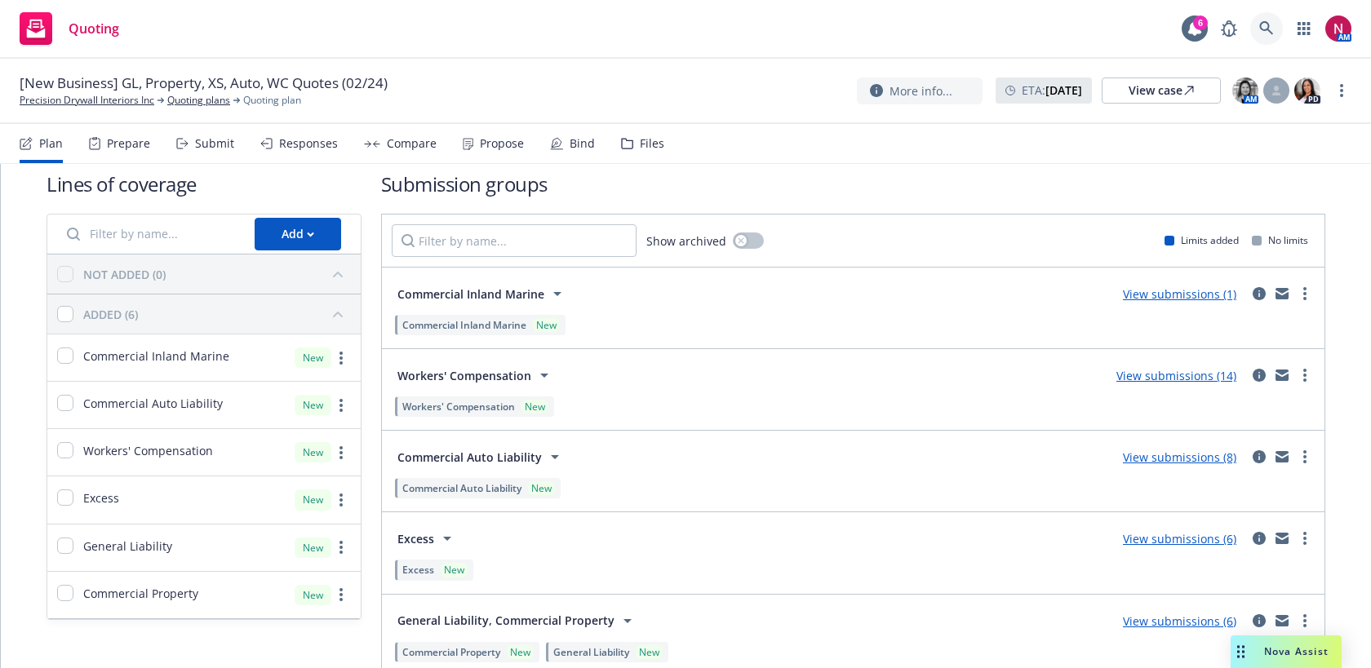
click at [1271, 34] on icon at bounding box center [1266, 28] width 15 height 15
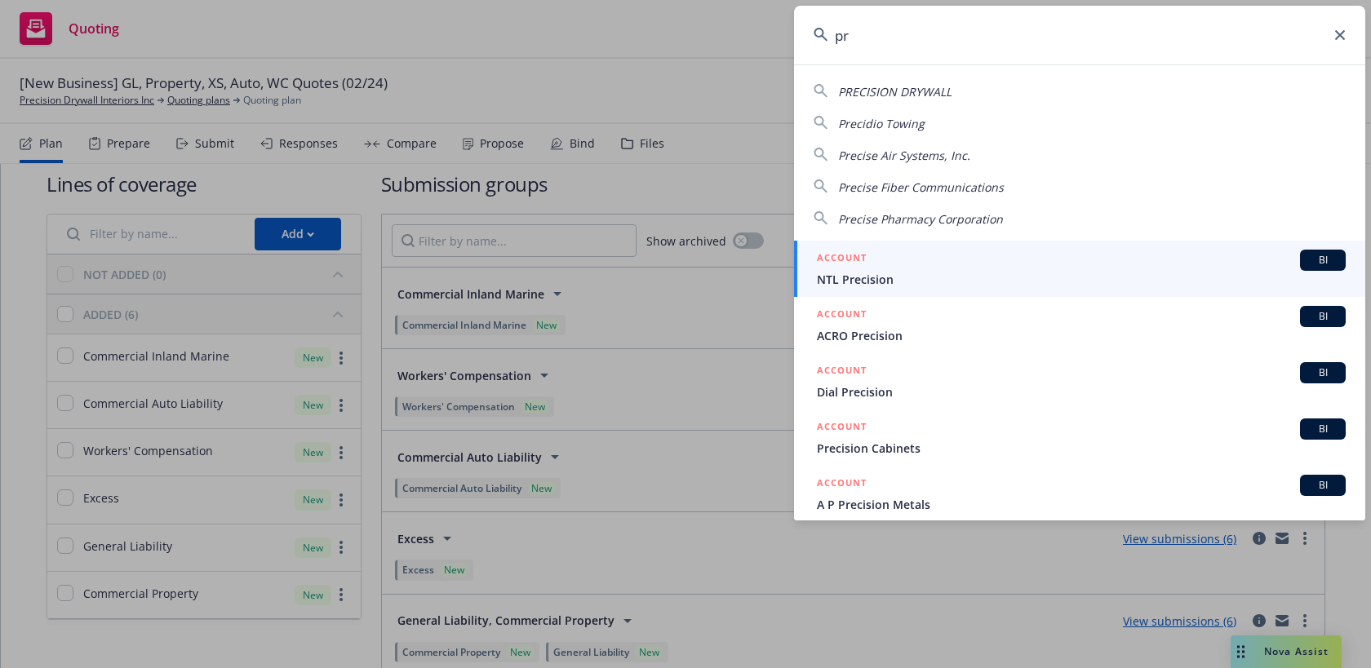
type input "p"
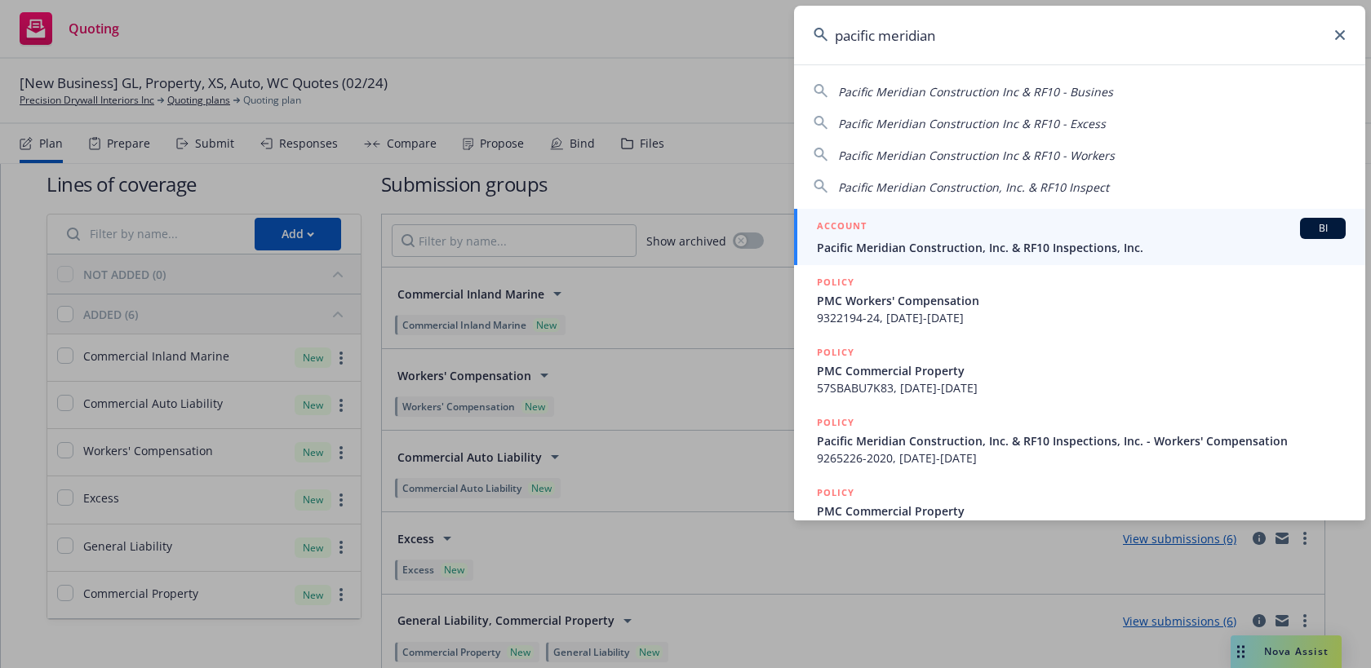
type input "pacific meridian"
click at [991, 246] on span "Pacific Meridian Construction, Inc. & RF10 Inspections, Inc." at bounding box center [1081, 247] width 529 height 17
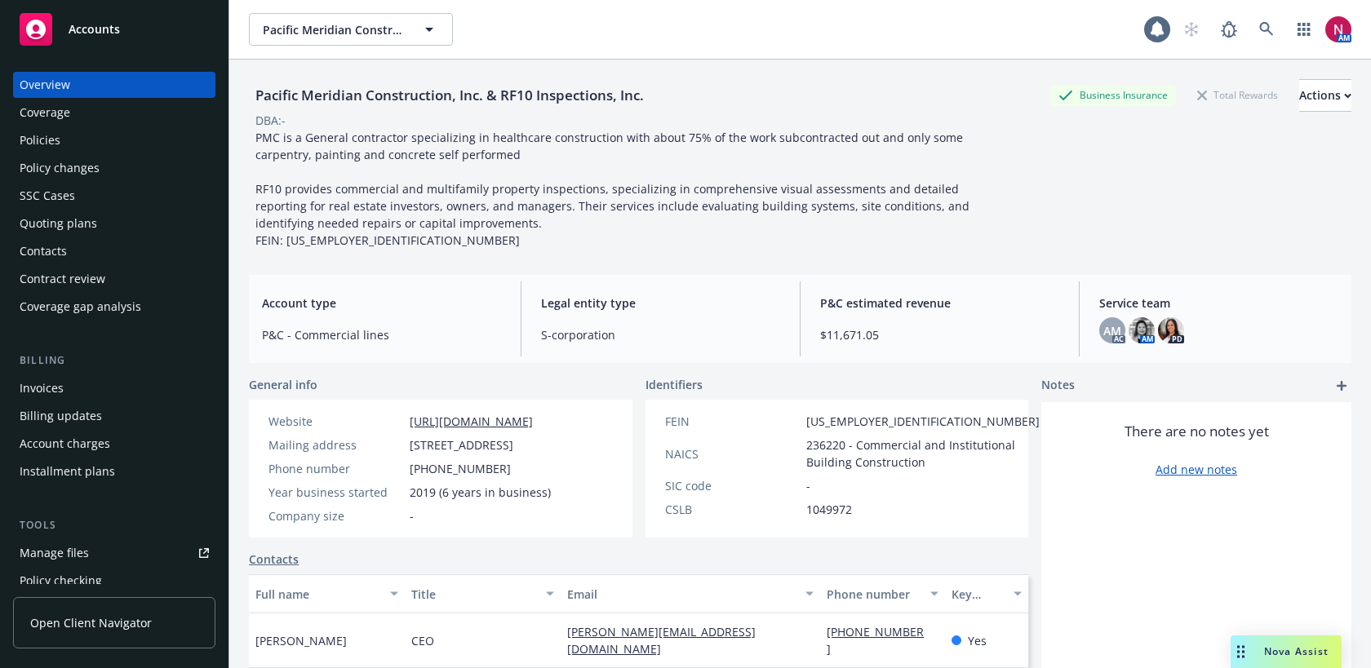
click at [86, 226] on div "Quoting plans" at bounding box center [59, 224] width 78 height 26
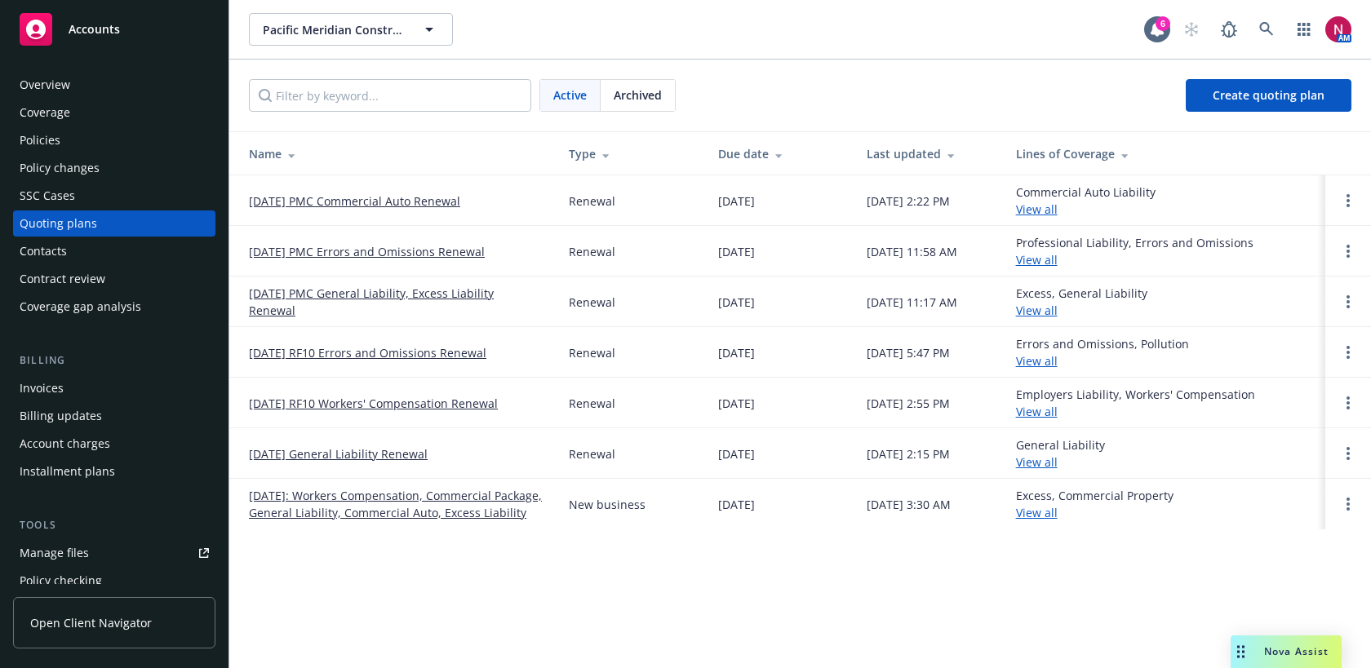
click at [79, 143] on div "Policies" at bounding box center [114, 140] width 189 height 26
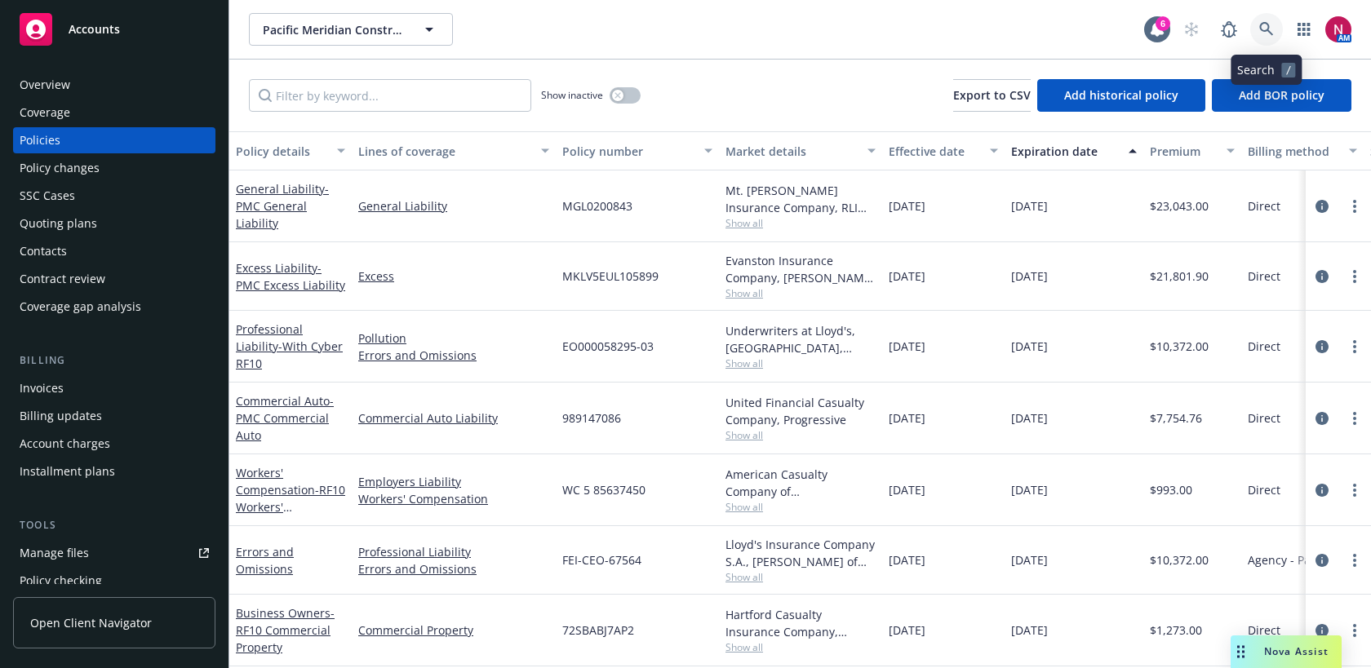
click at [1271, 24] on icon at bounding box center [1266, 29] width 15 height 15
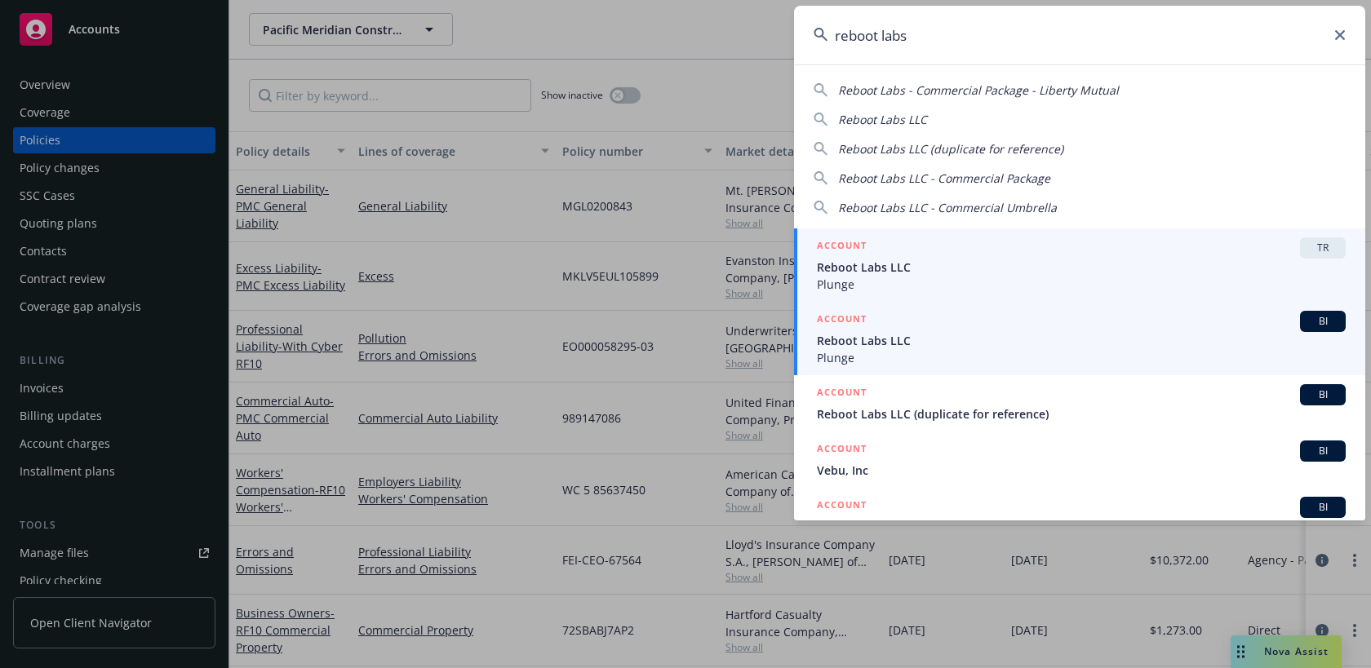
type input "reboot labs"
click at [1064, 346] on span "Reboot Labs LLC" at bounding box center [1081, 340] width 529 height 17
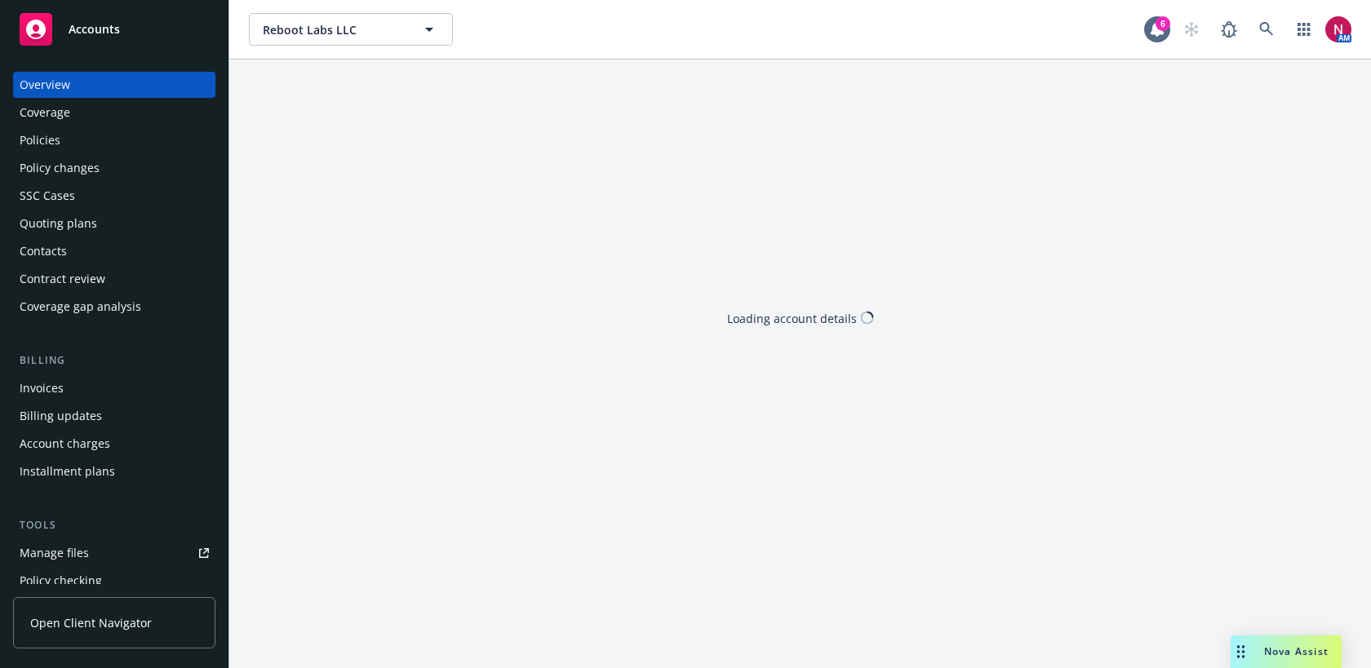
click at [64, 140] on div "Policies" at bounding box center [114, 140] width 189 height 26
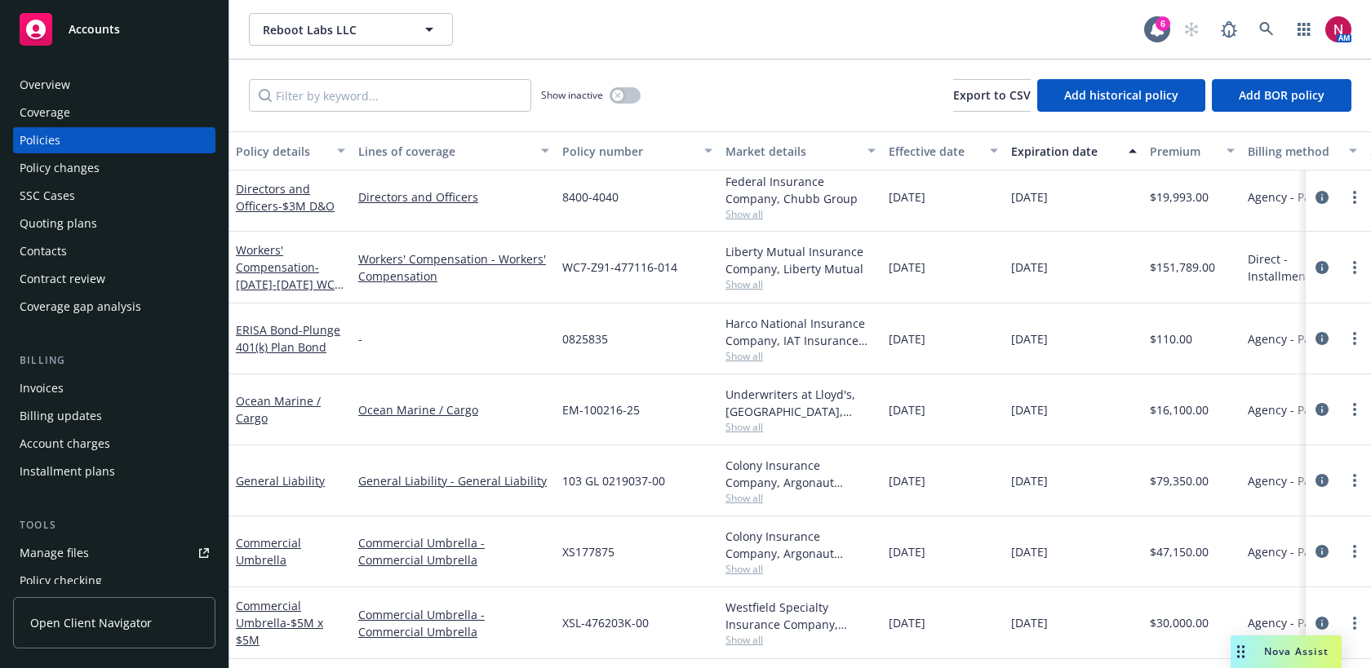
scroll to position [8, 0]
click at [270, 264] on link "Workers' Compensation - 2024-2025 WC Policy" at bounding box center [285, 275] width 99 height 67
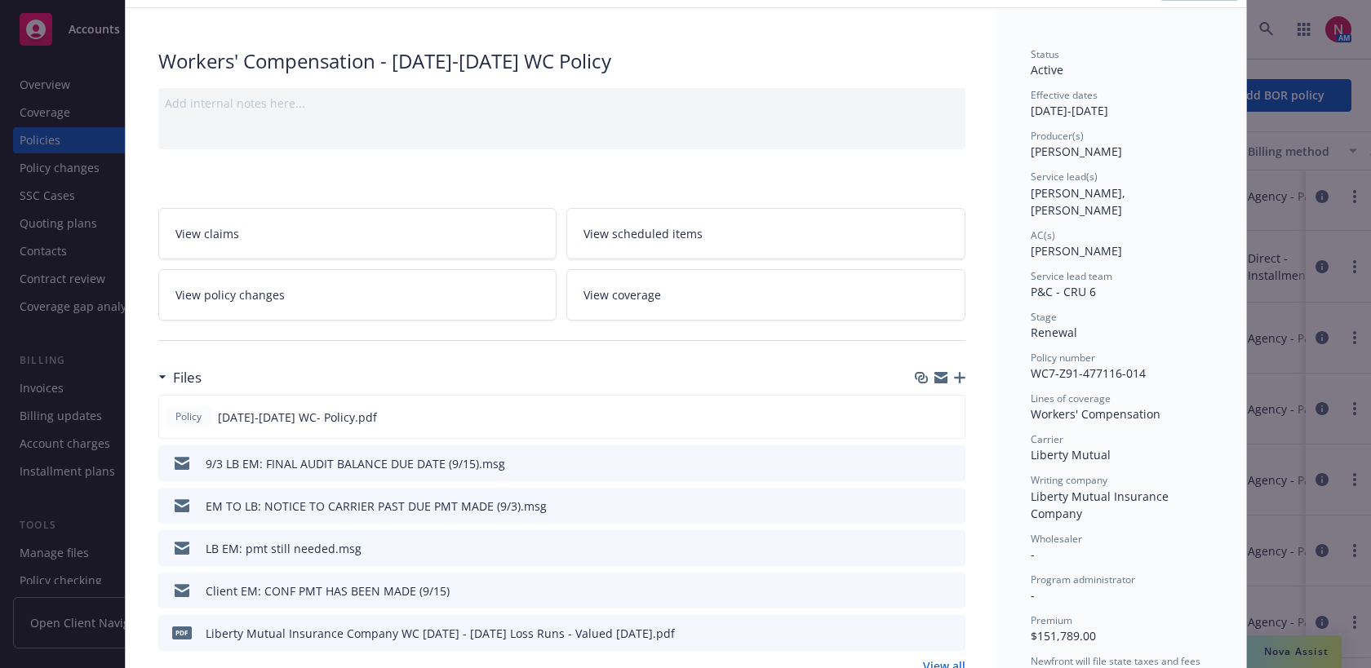
scroll to position [109, 0]
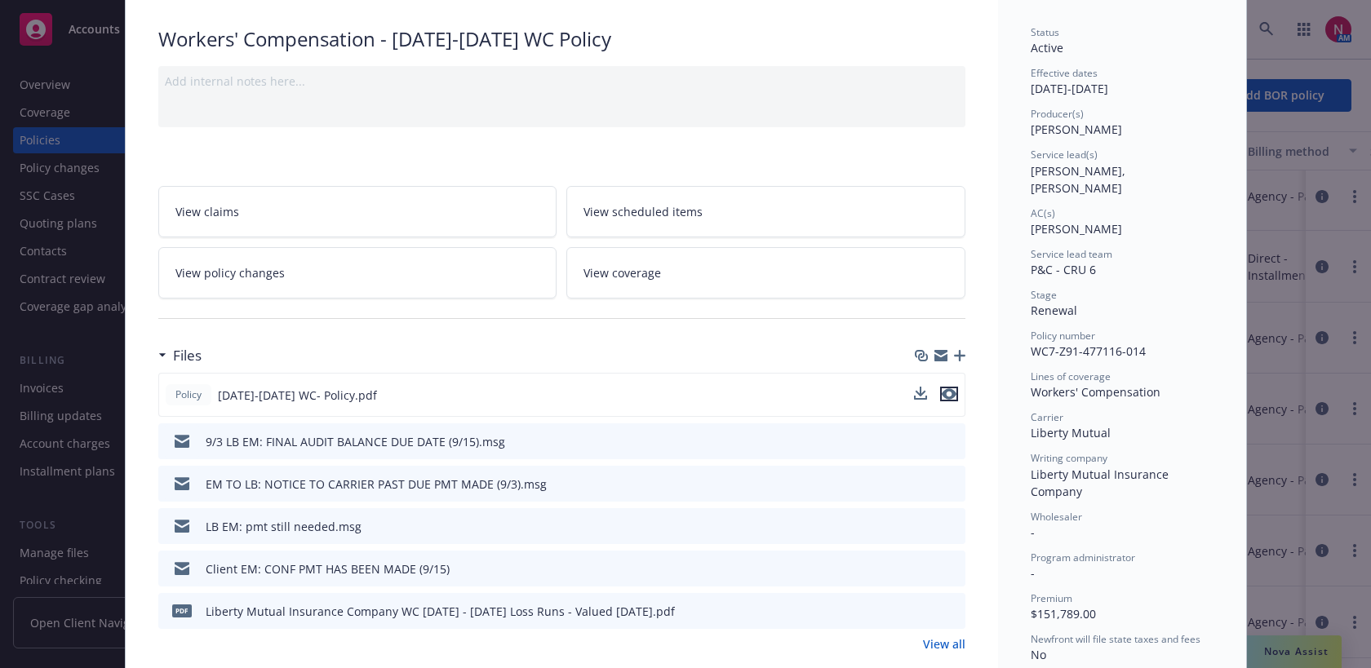
click at [945, 391] on icon "preview file" at bounding box center [949, 393] width 15 height 11
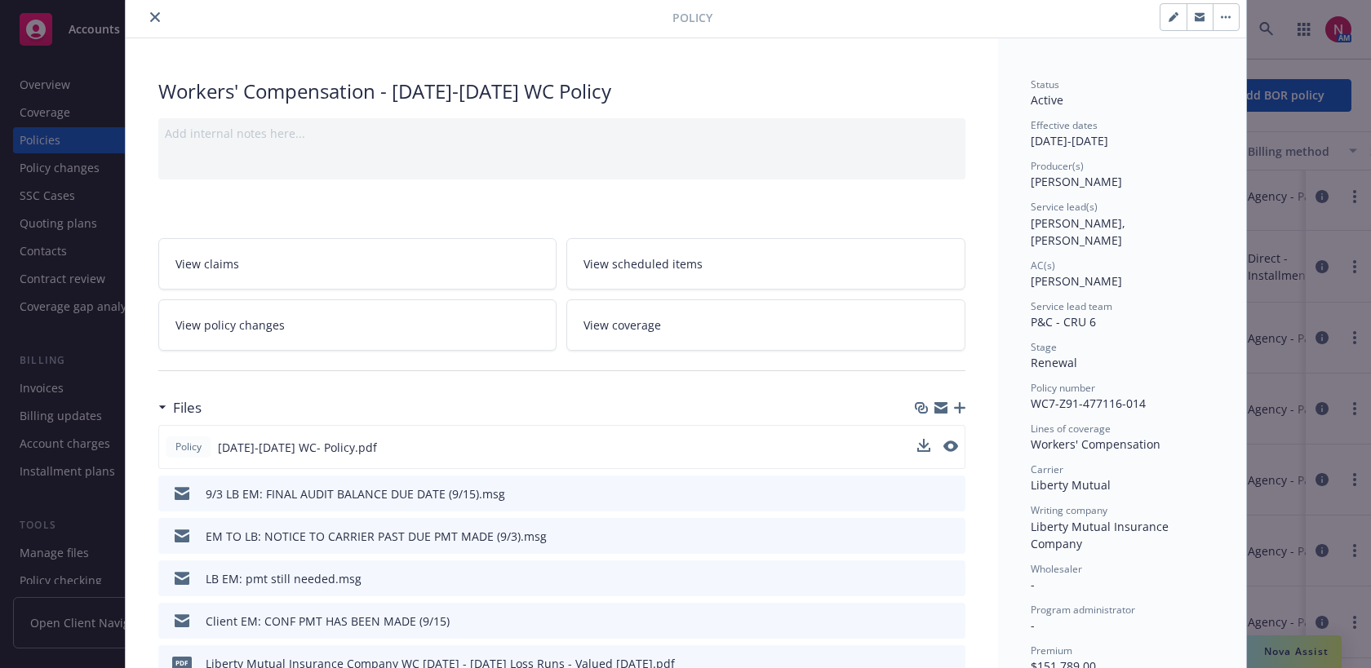
scroll to position [38, 0]
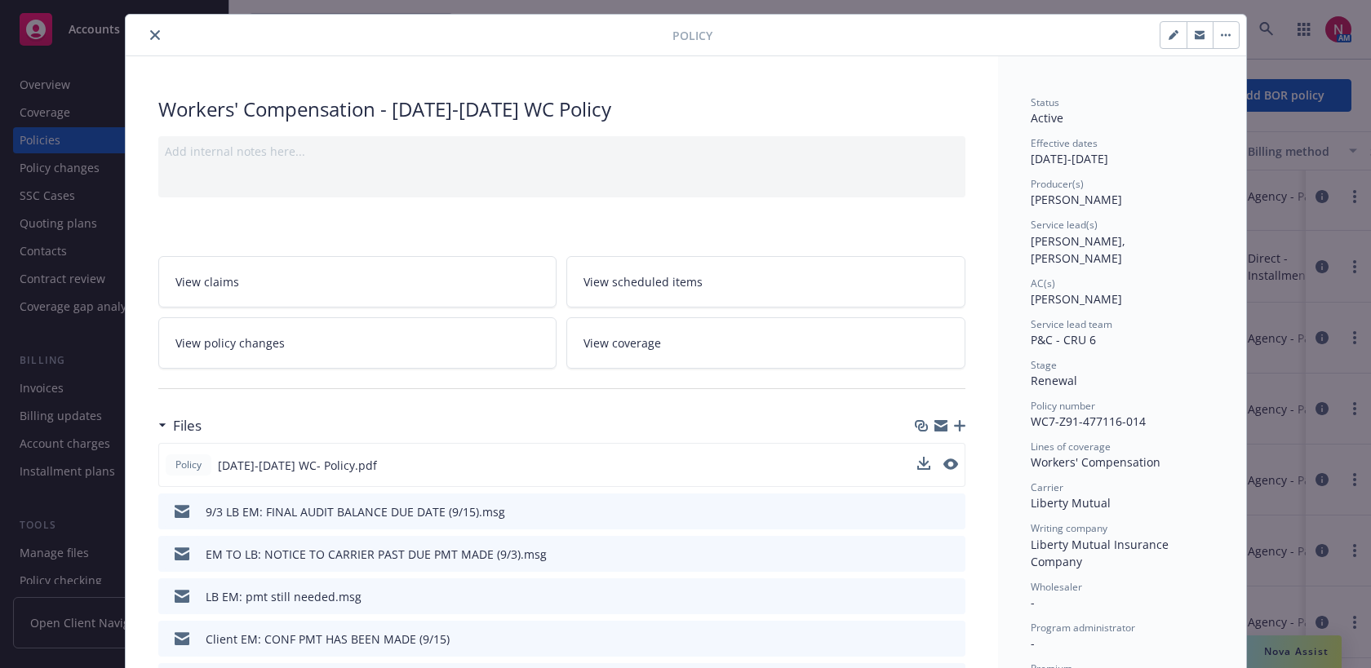
click at [153, 37] on icon "close" at bounding box center [155, 35] width 10 height 10
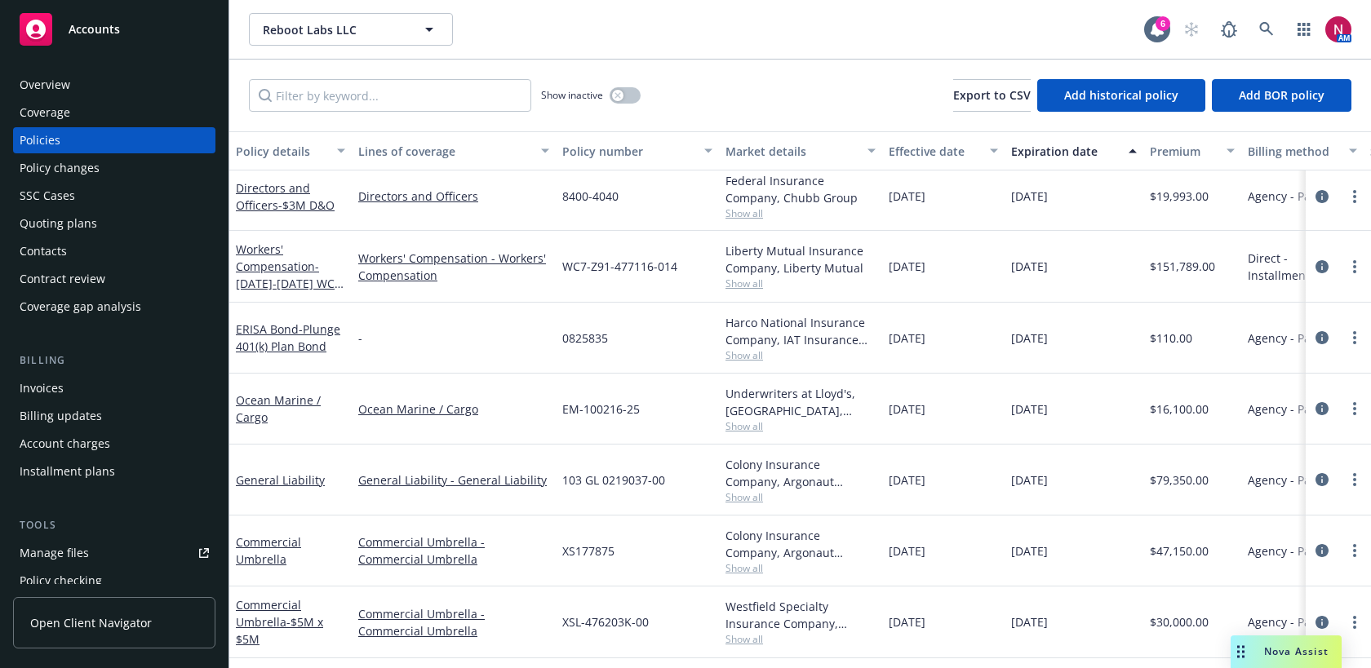
click at [125, 86] on div "Overview" at bounding box center [114, 85] width 189 height 26
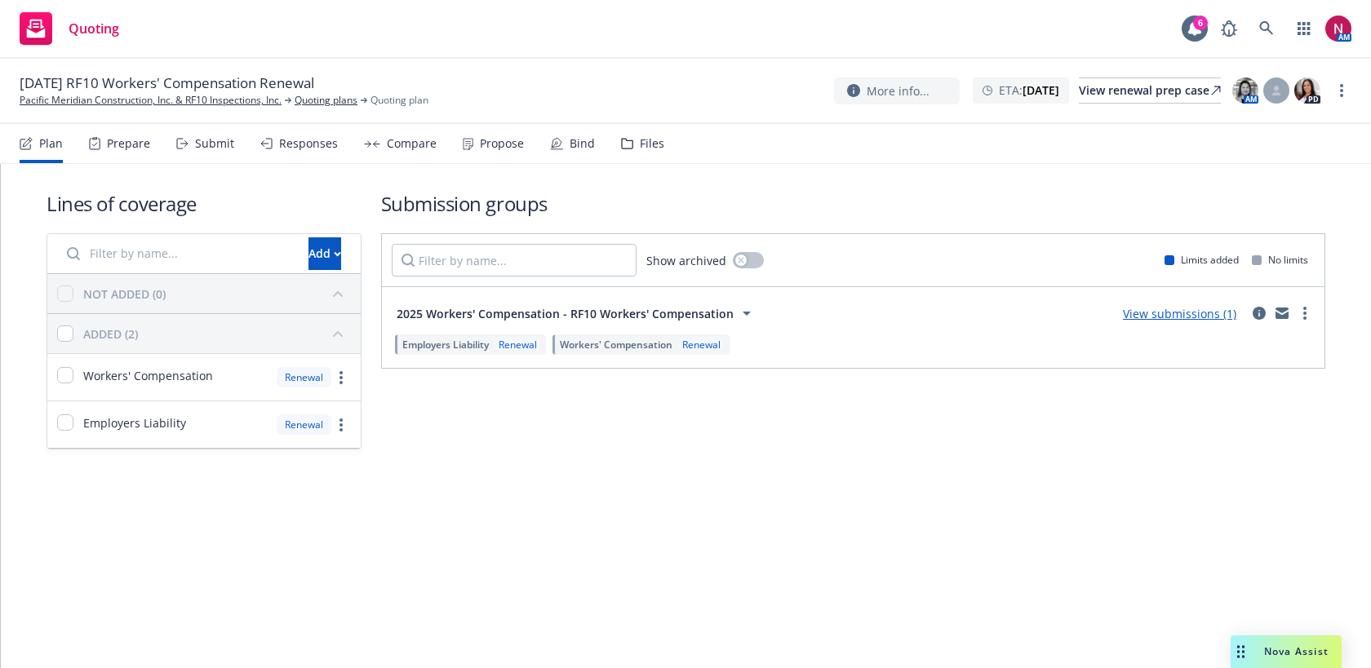
click at [655, 149] on div "Files" at bounding box center [652, 143] width 24 height 13
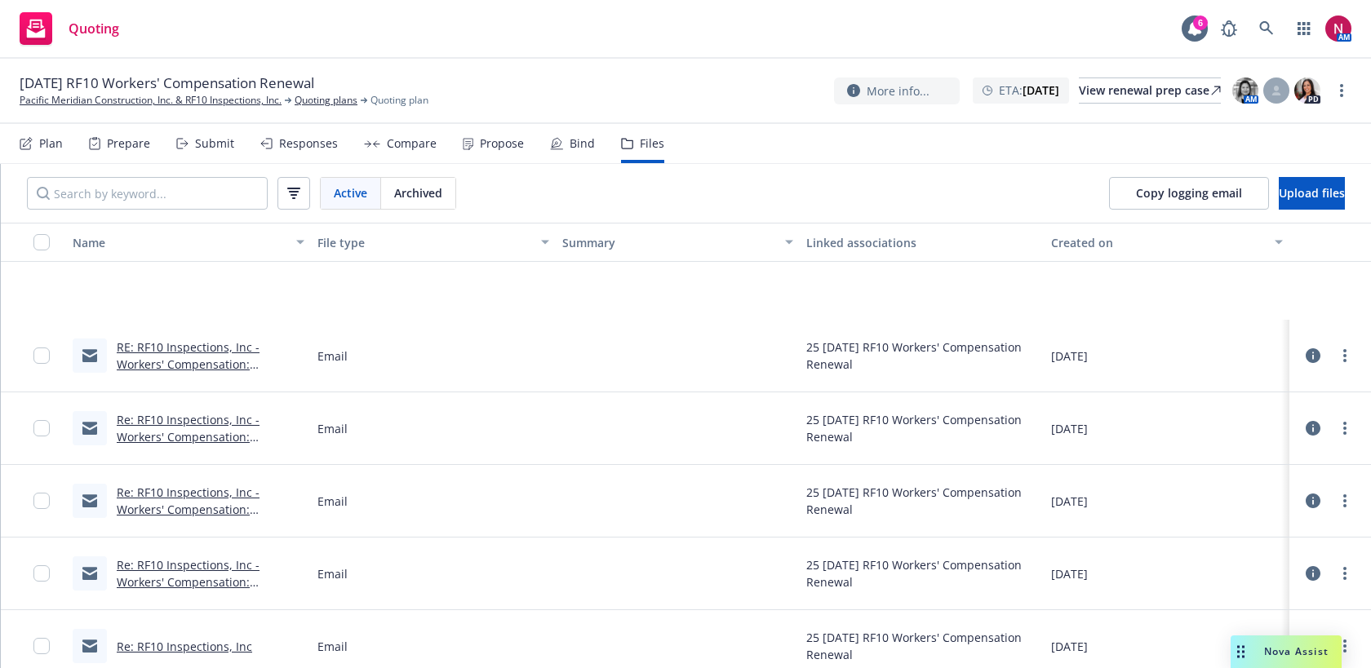
scroll to position [389, 0]
